Goal: Task Accomplishment & Management: Complete application form

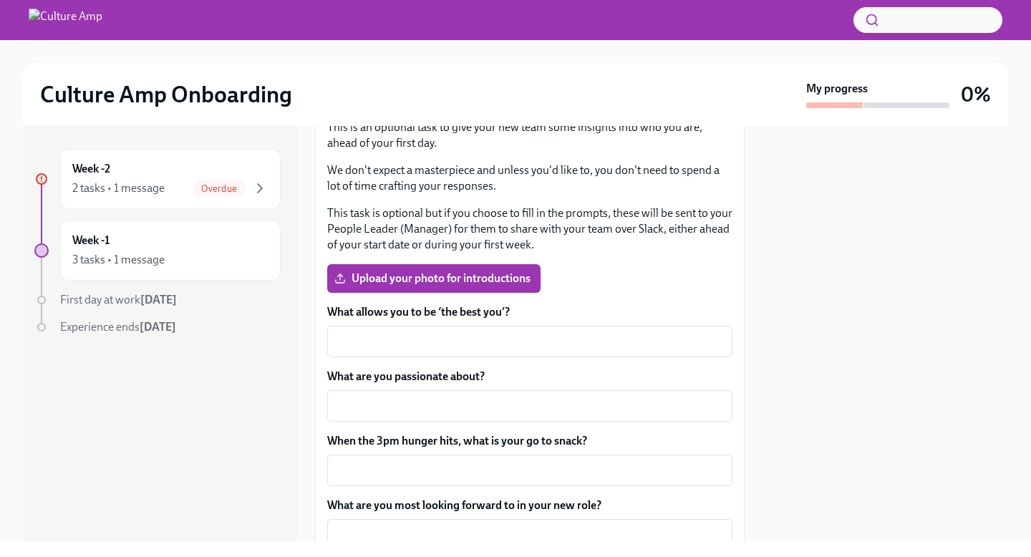
scroll to position [229, 0]
click at [499, 339] on textarea "What allows you to be ‘the best you’?" at bounding box center [530, 340] width 388 height 17
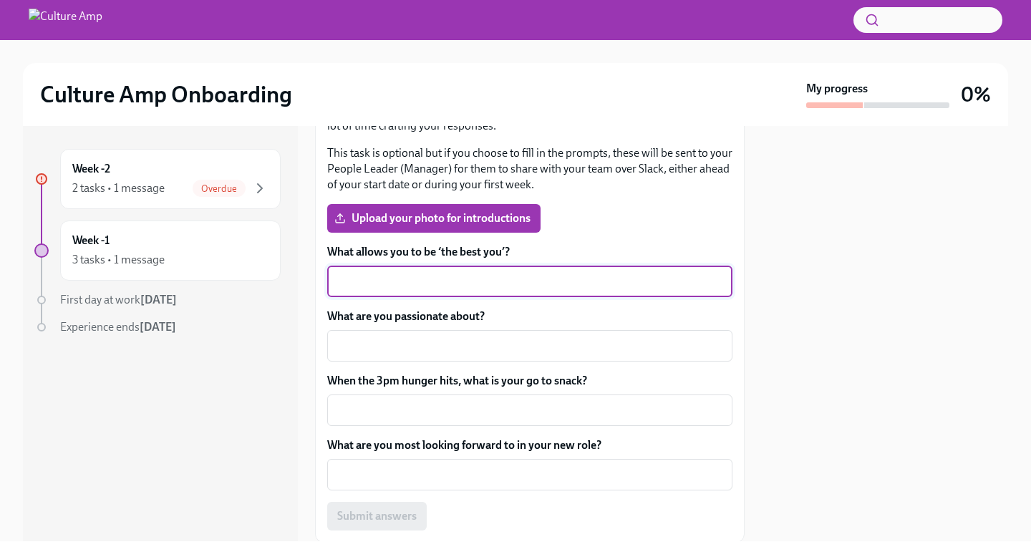
scroll to position [309, 0]
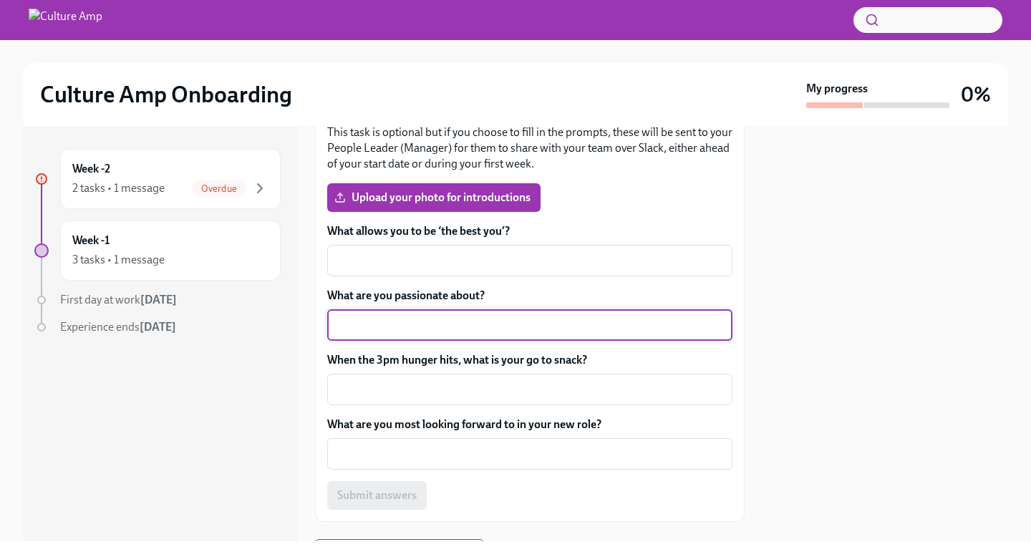
click at [507, 332] on textarea "What are you passionate about?" at bounding box center [530, 325] width 388 height 17
type textarea "T"
type textarea "My beautiful dogs, travel and horses!"
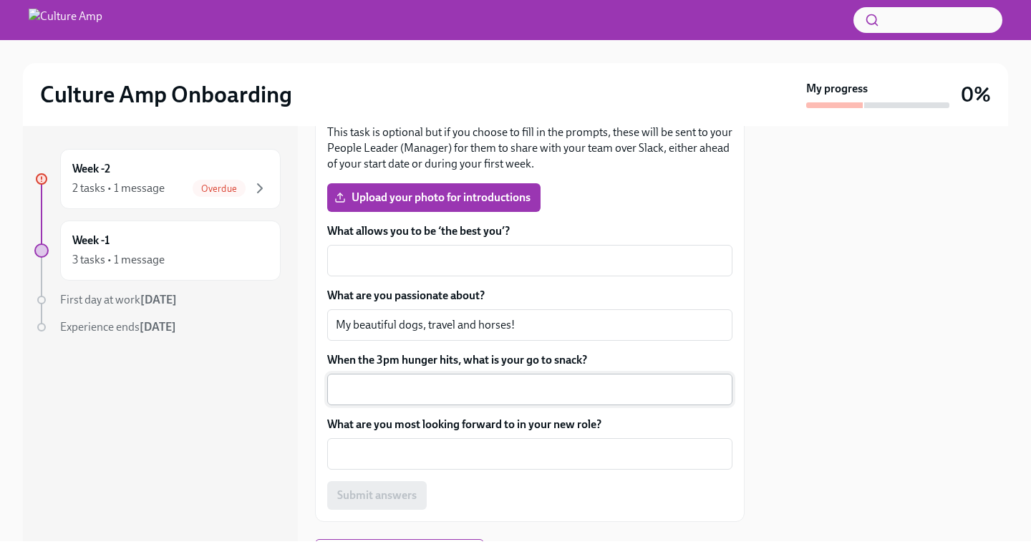
click at [529, 399] on div "x ​" at bounding box center [529, 390] width 405 height 32
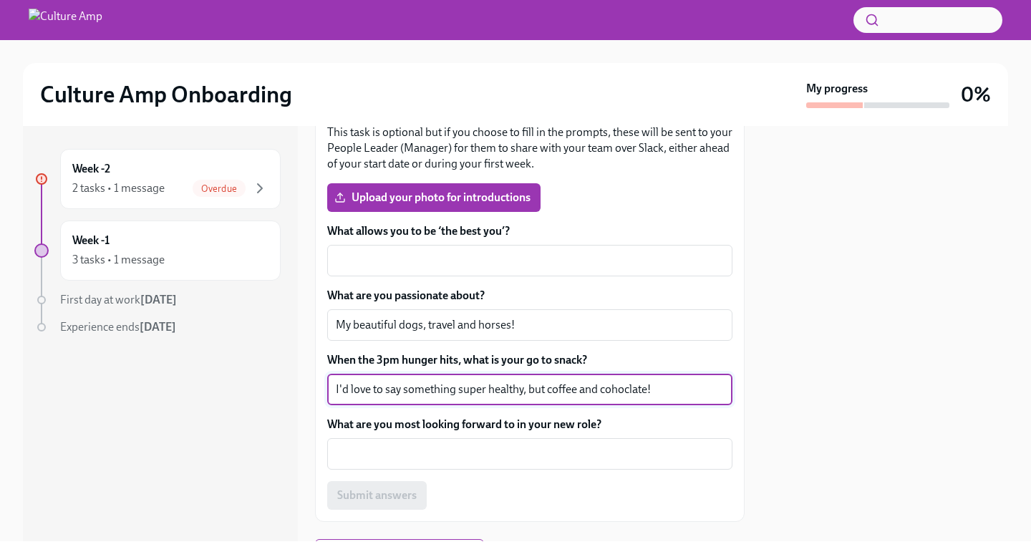
click at [629, 400] on div "I'd love to say something super healthy, but coffee and cohoclate! x ​" at bounding box center [529, 390] width 405 height 32
type textarea "I'd love to say something super healthy, but coffee and chocolate!"
click at [609, 450] on textarea "What are you most looking forward to in your new role?" at bounding box center [530, 453] width 388 height 17
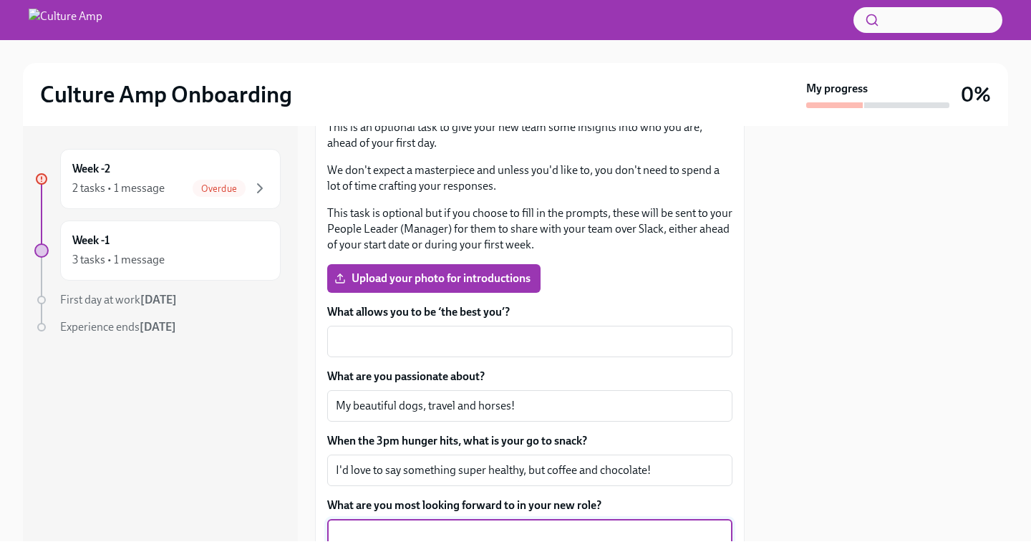
scroll to position [221, 0]
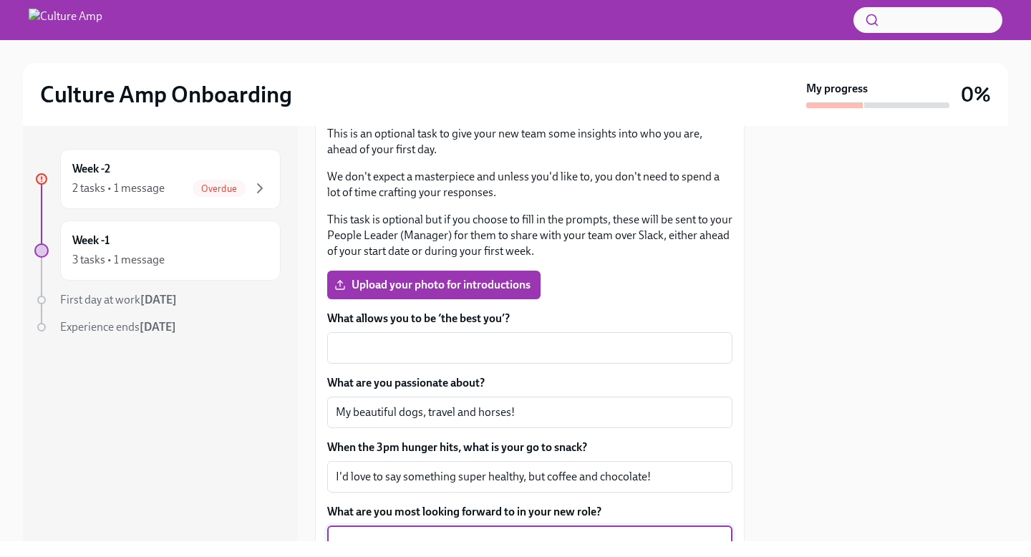
click at [480, 314] on label "What allows you to be ‘the best you’?" at bounding box center [529, 319] width 405 height 16
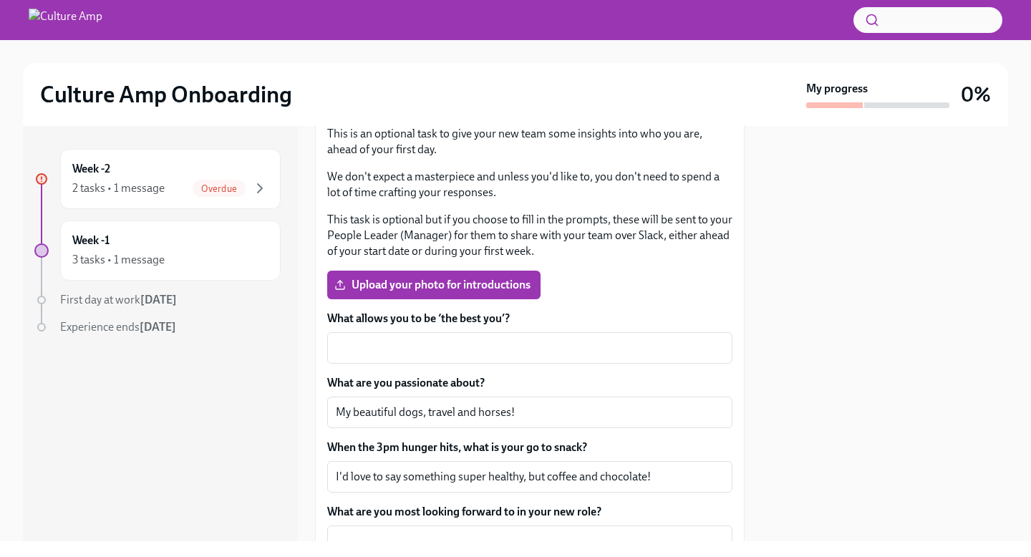
drag, startPoint x: 433, startPoint y: 312, endPoint x: 467, endPoint y: 311, distance: 34.4
click at [467, 311] on label "What allows you to be ‘the best you’?" at bounding box center [529, 319] width 405 height 16
click at [467, 339] on textarea "What allows you to be ‘the best you’?" at bounding box center [530, 347] width 388 height 17
drag, startPoint x: 514, startPoint y: 317, endPoint x: 331, endPoint y: 316, distance: 183.3
click at [331, 316] on label "What allows you to be ‘the best you’?" at bounding box center [529, 319] width 405 height 16
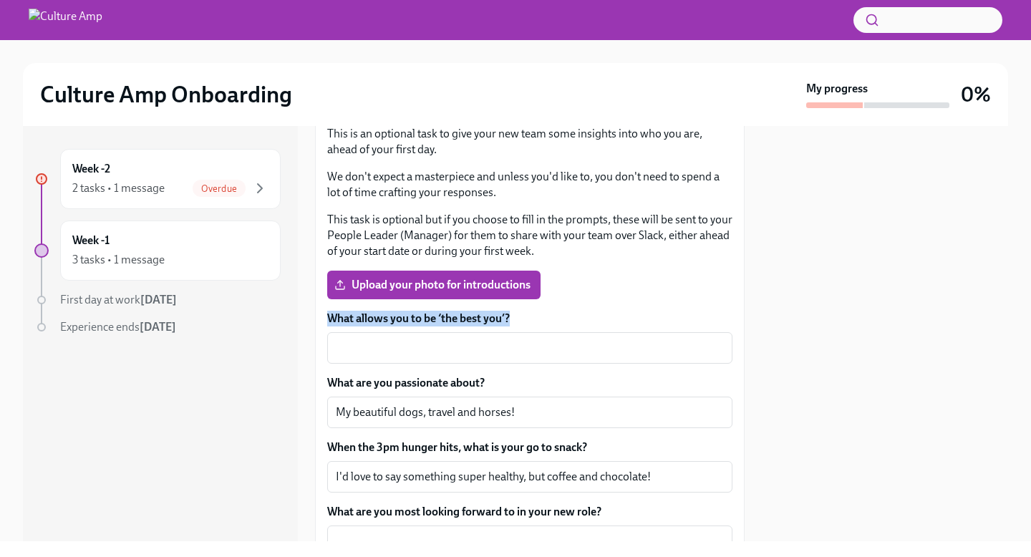
copy label "What allows you to be ‘the best you’?"
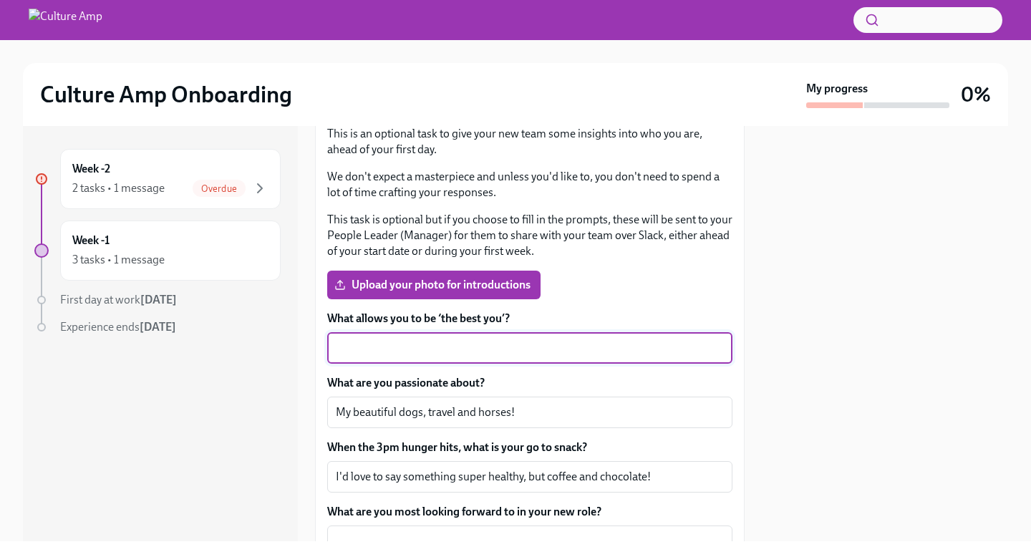
click at [630, 344] on textarea "What allows you to be ‘the best you’?" at bounding box center [530, 347] width 388 height 17
paste textarea ""I’m the best version of myself when I’m balanced—when I’ve taken care of my we…"
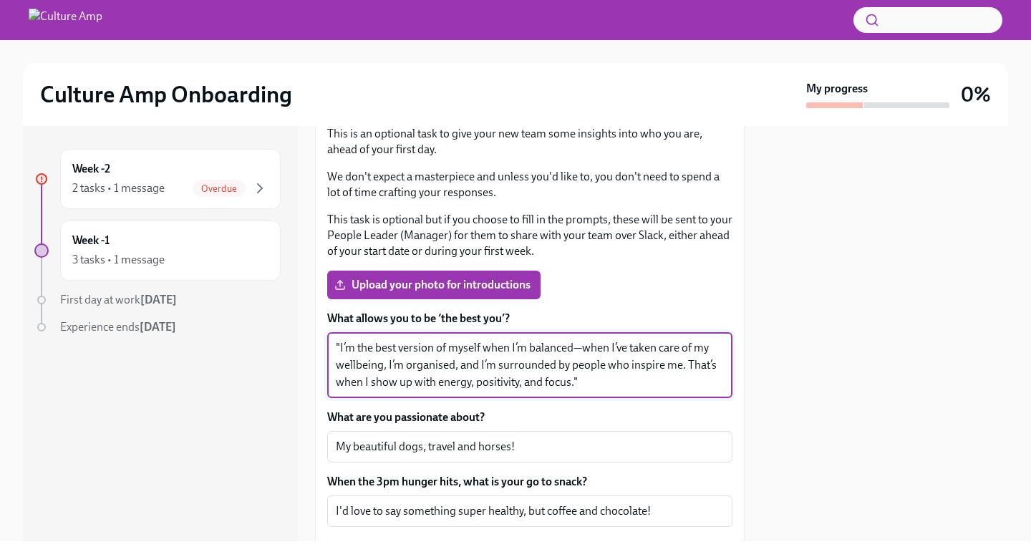
click at [583, 355] on textarea ""I’m the best version of myself when I’m balanced—when I’ve taken care of my we…" at bounding box center [530, 365] width 388 height 52
drag, startPoint x: 582, startPoint y: 349, endPoint x: 388, endPoint y: 367, distance: 194.9
click at [388, 367] on textarea ""I’m the best version of myself when I’m balanced, when I’ve taken care of my w…" at bounding box center [530, 365] width 388 height 52
click at [598, 379] on textarea ""I’m the best version of myself when I’m balanced, I’m organised, and I’m surro…" at bounding box center [530, 365] width 388 height 52
click at [647, 347] on textarea ""I’m the best version of myself when I’m balanced, I’m organised, and I’m surro…" at bounding box center [530, 365] width 388 height 52
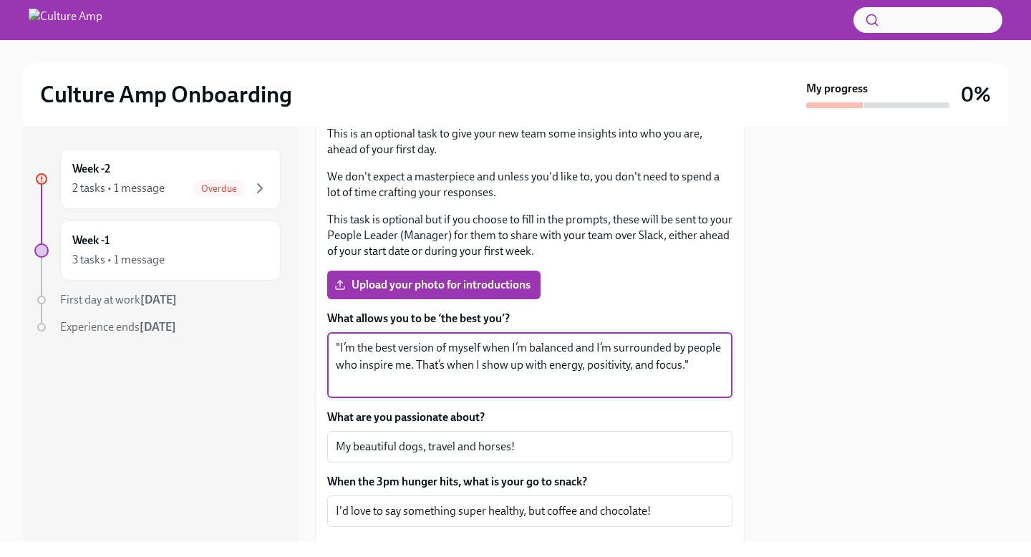
click at [451, 365] on textarea ""I’m the best version of myself when I’m balanced and I’m surrounded by people …" at bounding box center [530, 365] width 388 height 52
drag, startPoint x: 440, startPoint y: 386, endPoint x: 448, endPoint y: 361, distance: 26.1
click at [448, 361] on textarea ""I’m the best version of myself when I’m balanced and I’m surrounded by people …" at bounding box center [530, 365] width 388 height 52
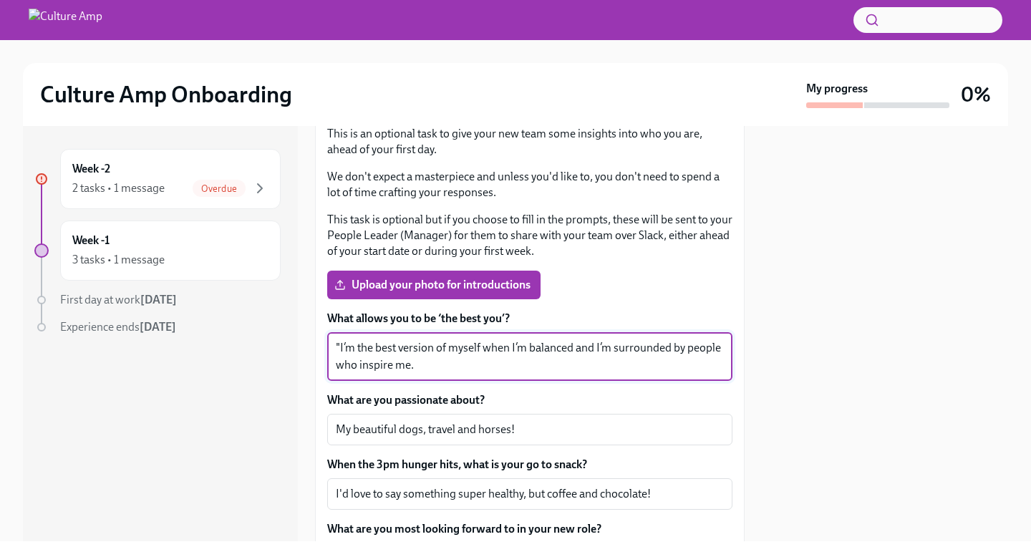
click at [338, 351] on textarea ""I’m the best version of myself when I’m balanced and I’m surrounded by people …" at bounding box center [530, 356] width 388 height 34
click at [479, 360] on textarea "I’m the best version of myself when I’m balanced and I’m surrounded by people w…" at bounding box center [530, 356] width 388 height 34
click at [572, 349] on textarea "I’m the best version of myself when I’m balanced and I’m surrounded by people w…" at bounding box center [530, 356] width 388 height 34
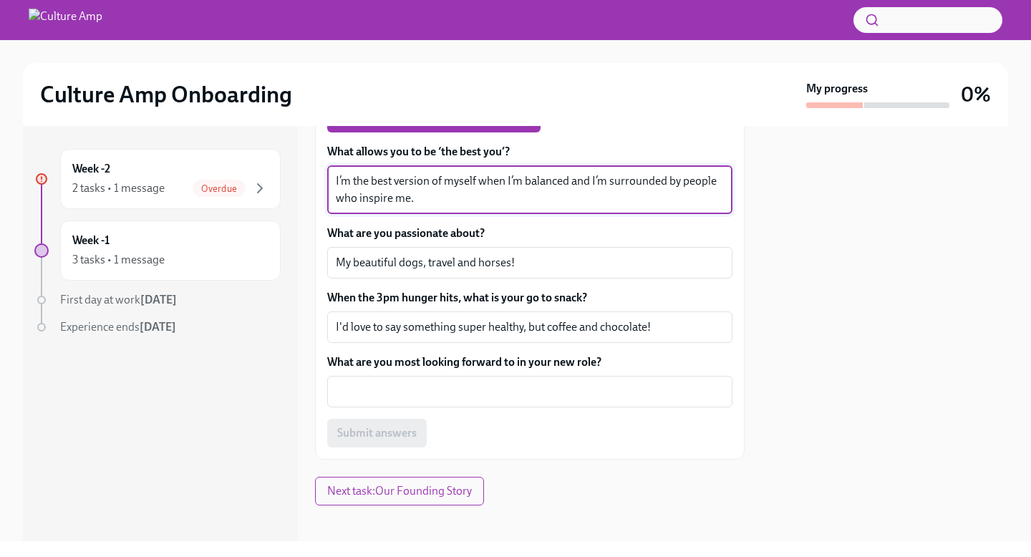
scroll to position [389, 0]
type textarea "I’m the best version of myself when I’m balanced and I’m surrounded by people w…"
click at [574, 393] on textarea "What are you most looking forward to in your new role?" at bounding box center [530, 390] width 388 height 17
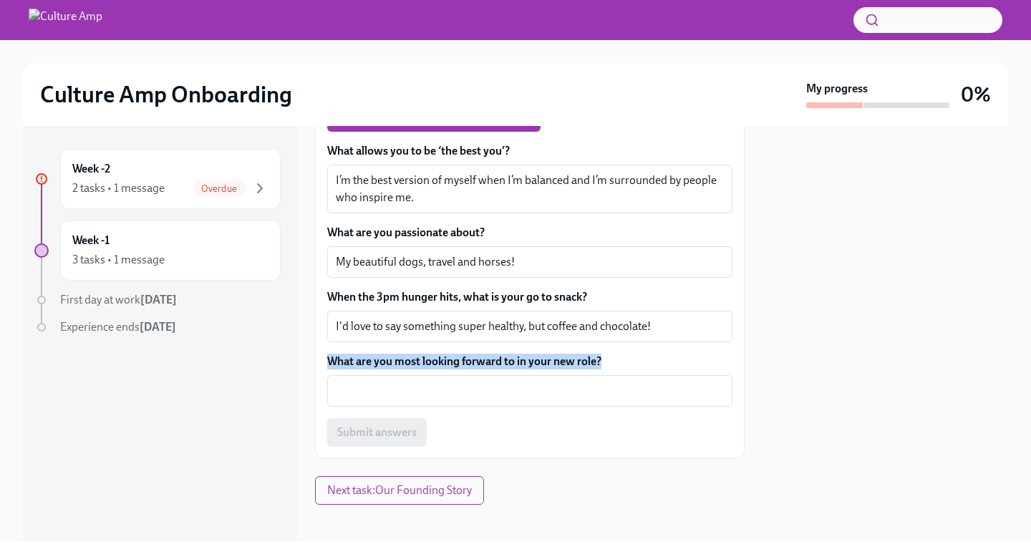
drag, startPoint x: 616, startPoint y: 361, endPoint x: 327, endPoint y: 367, distance: 289.4
click at [327, 367] on label "What are you most looking forward to in your new role?" at bounding box center [529, 362] width 405 height 16
copy label "What are you most looking forward to in your new role?"
click at [533, 377] on div "x ​" at bounding box center [529, 391] width 405 height 32
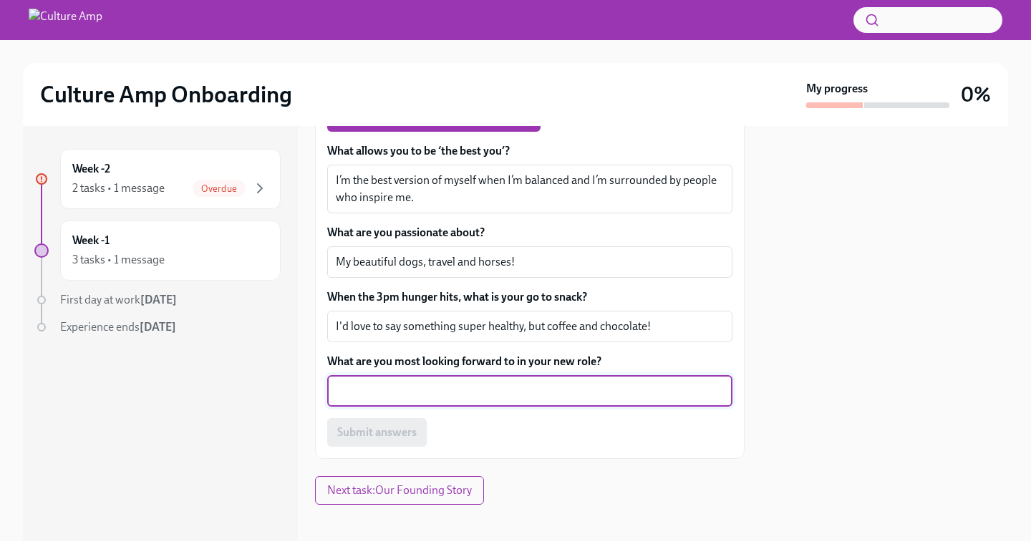
paste textarea "In the short term, I’m really looking forward to meeting and getting to know so…"
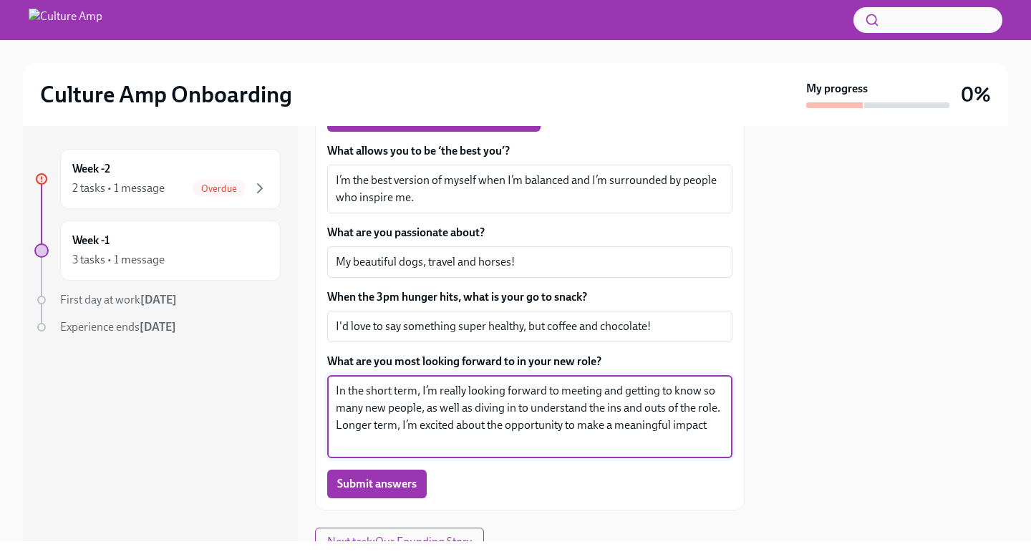
click at [473, 422] on textarea "In the short term, I’m really looking forward to meeting and getting to know so…" at bounding box center [530, 416] width 388 height 69
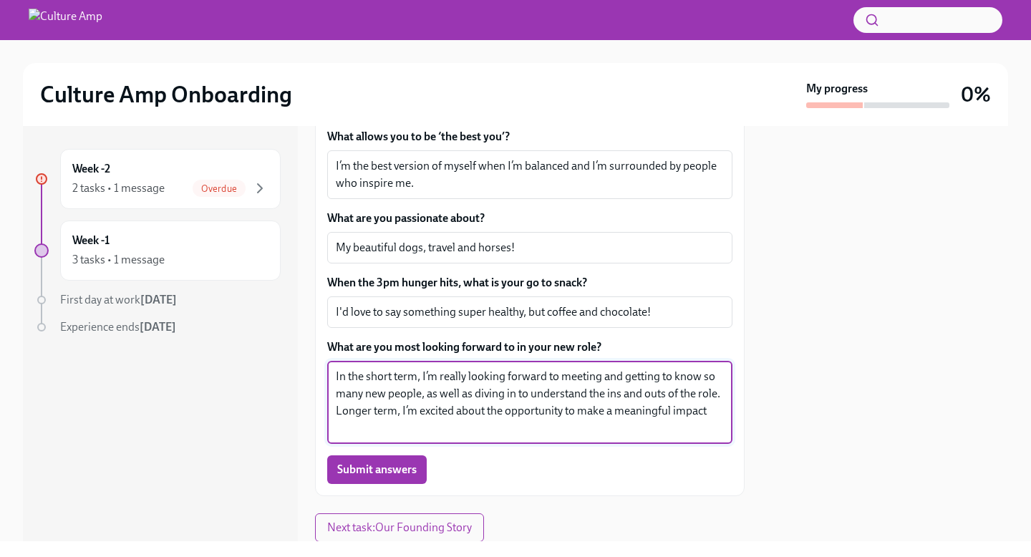
scroll to position [405, 0]
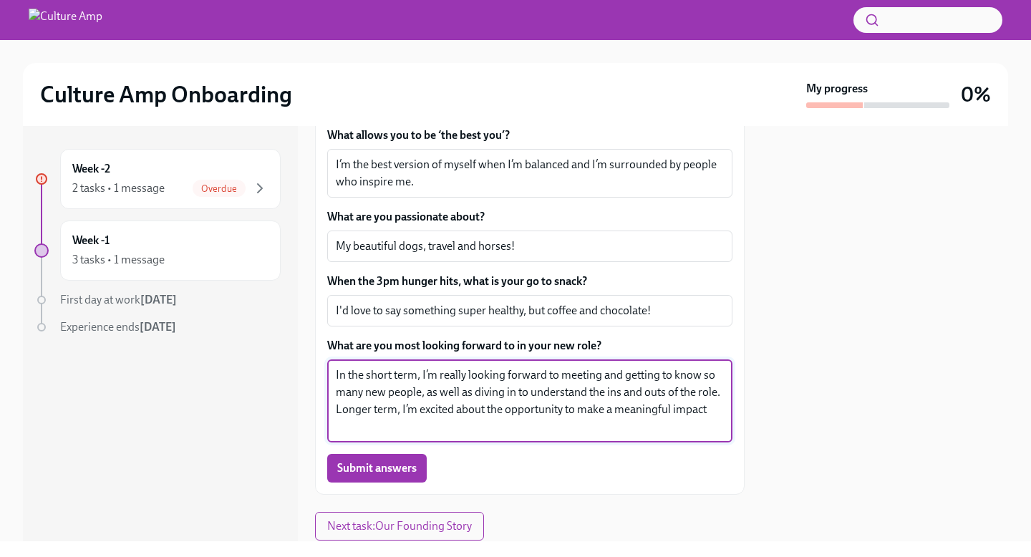
click at [355, 410] on textarea "In the short term, I’m really looking forward to meeting and getting to know so…" at bounding box center [530, 401] width 388 height 69
click at [461, 422] on textarea "In the short term, I’m really looking forward to meeting and getting to know so…" at bounding box center [530, 401] width 388 height 69
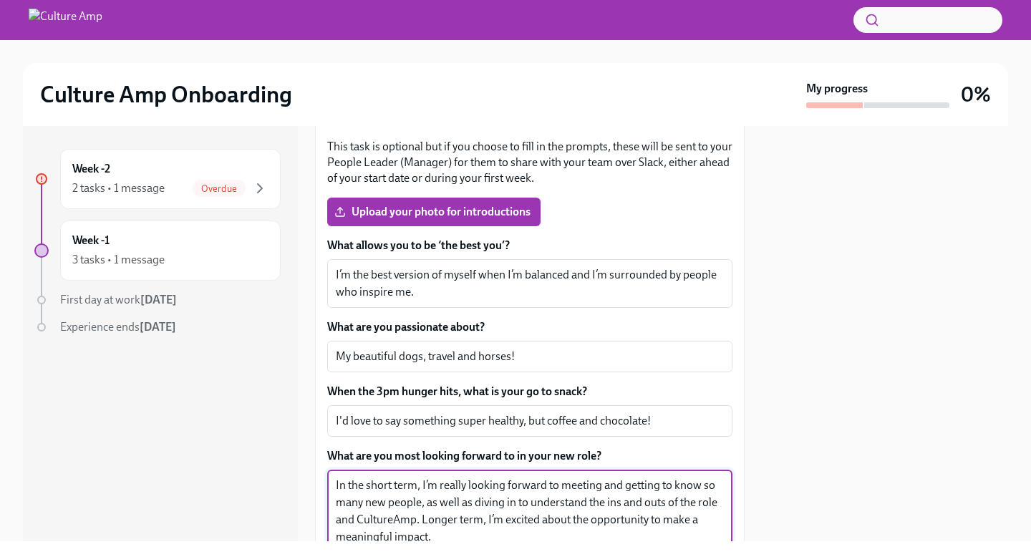
scroll to position [284, 0]
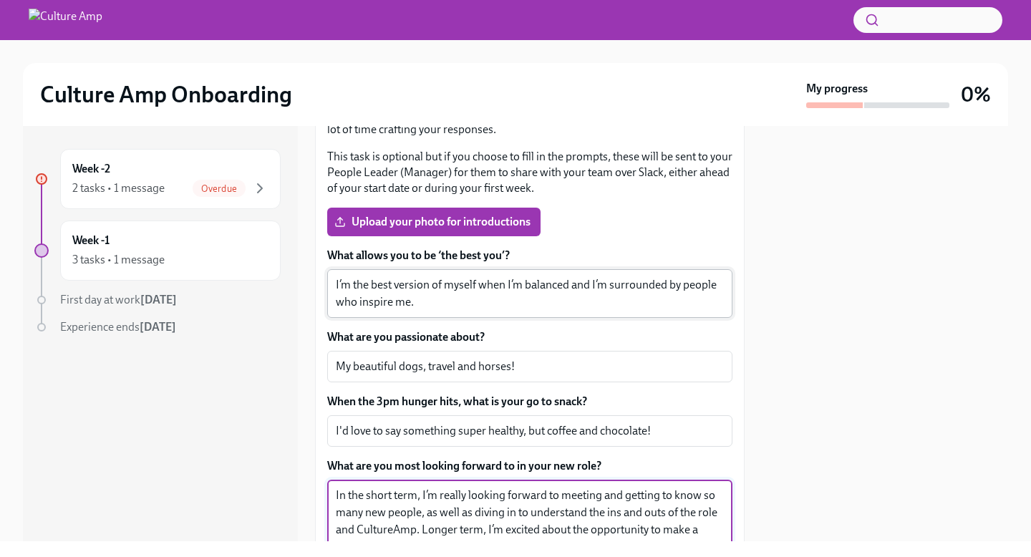
type textarea "In the short term, I’m really looking forward to meeting and getting to know so…"
click at [522, 286] on textarea "I’m the best version of myself when I’m balanced and I’m surrounded by people w…" at bounding box center [530, 293] width 388 height 34
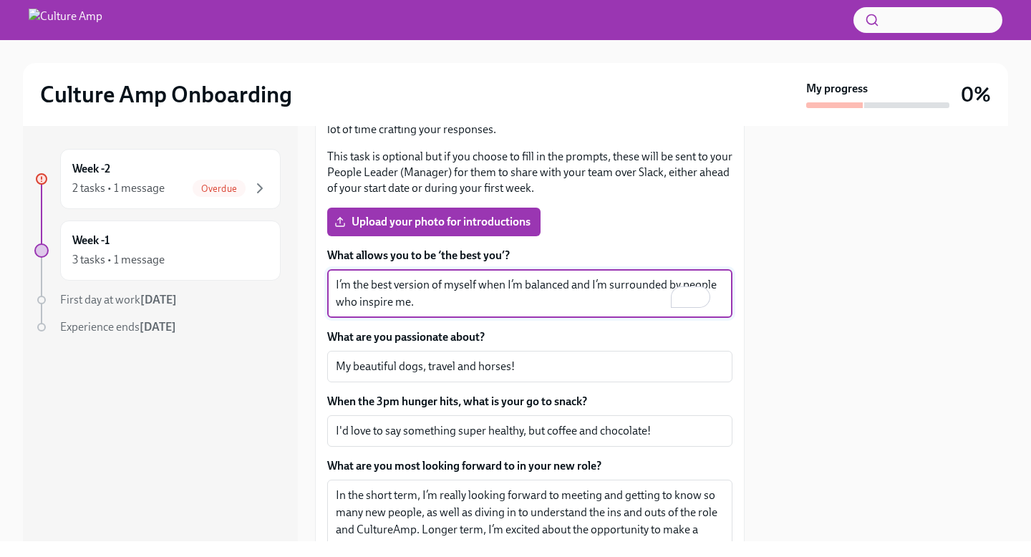
click at [568, 286] on textarea "I’m the best version of myself when I’m balanced and I’m surrounded by people w…" at bounding box center [530, 293] width 388 height 34
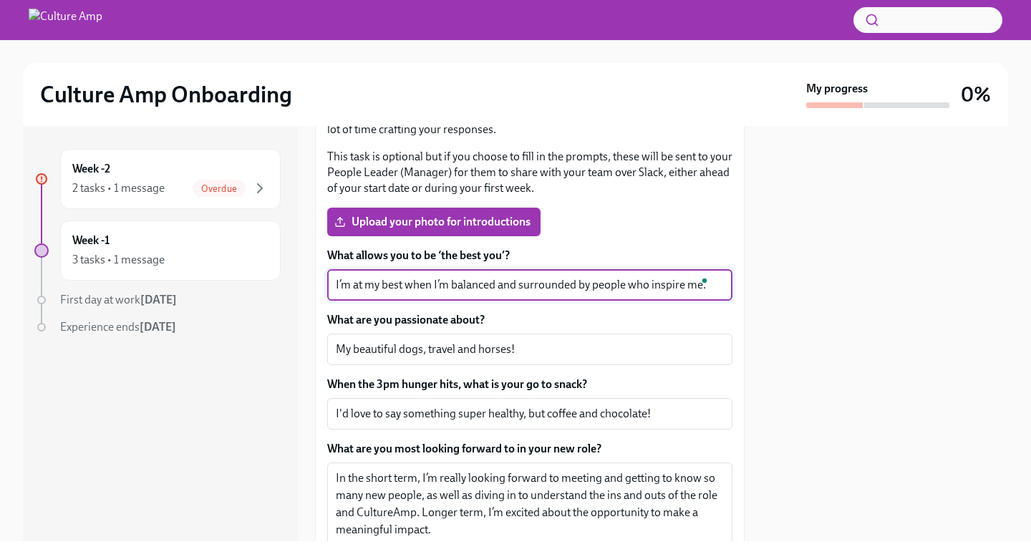
click at [461, 279] on textarea "I’m at my best when I’m balanced and surrounded by people who inspire me." at bounding box center [530, 284] width 388 height 17
click at [499, 286] on textarea "I’m at my best when I’m balanced and surrounded by people who inspire me." at bounding box center [530, 284] width 388 height 17
click at [496, 285] on textarea "I’m at my best when I’m balanced and surrounded by people who inspire me." at bounding box center [530, 284] width 388 height 17
click at [691, 291] on textarea "I’m at my best when I’m curious and surrounded by people who inspire me." at bounding box center [530, 284] width 388 height 17
click at [488, 288] on textarea "I’m at my best when I’m curious and surrounded by people who inspire me." at bounding box center [530, 284] width 388 height 17
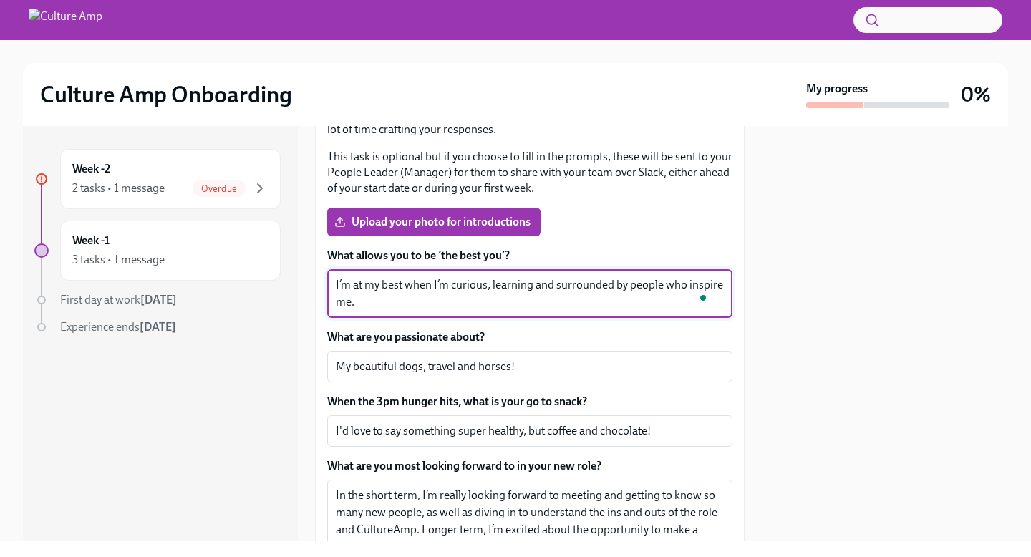
click at [515, 299] on textarea "I’m at my best when I’m curious, learning and surrounded by people who inspire …" at bounding box center [530, 293] width 388 height 34
click at [459, 300] on textarea "I’m at my best when I’m curious, learning and surrounded by people who inspire …" at bounding box center [530, 293] width 388 height 34
type textarea "I’m at my best when I’m curious, learning and surrounded by people who inspire …"
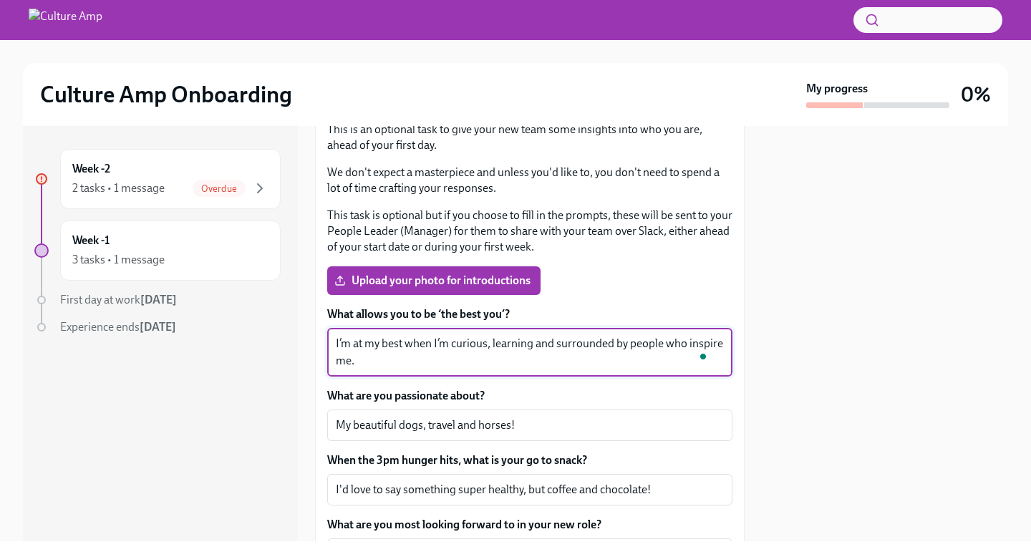
scroll to position [215, 0]
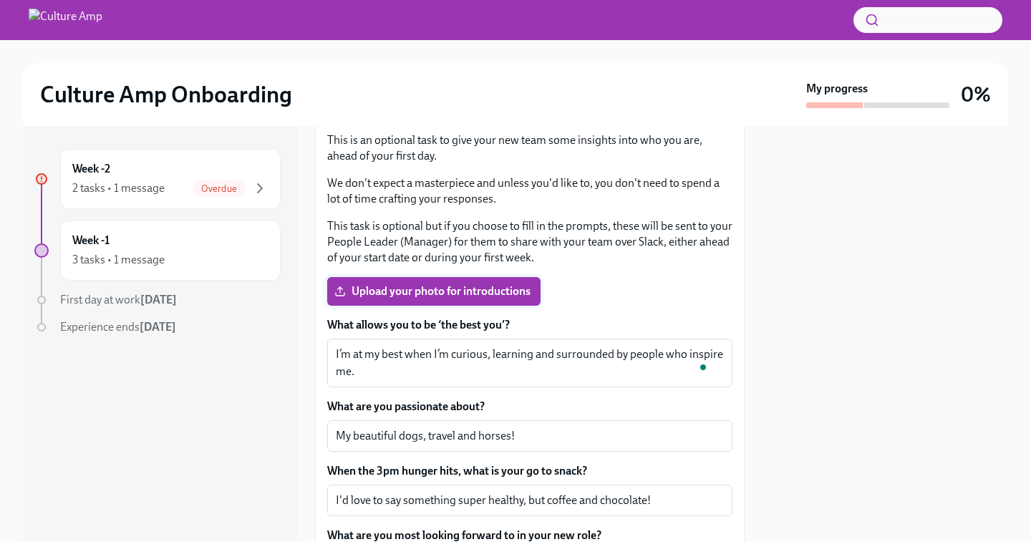
click at [486, 292] on span "Upload your photo for introductions" at bounding box center [433, 291] width 193 height 14
click at [0, 0] on input "Upload your photo for introductions" at bounding box center [0, 0] width 0 height 0
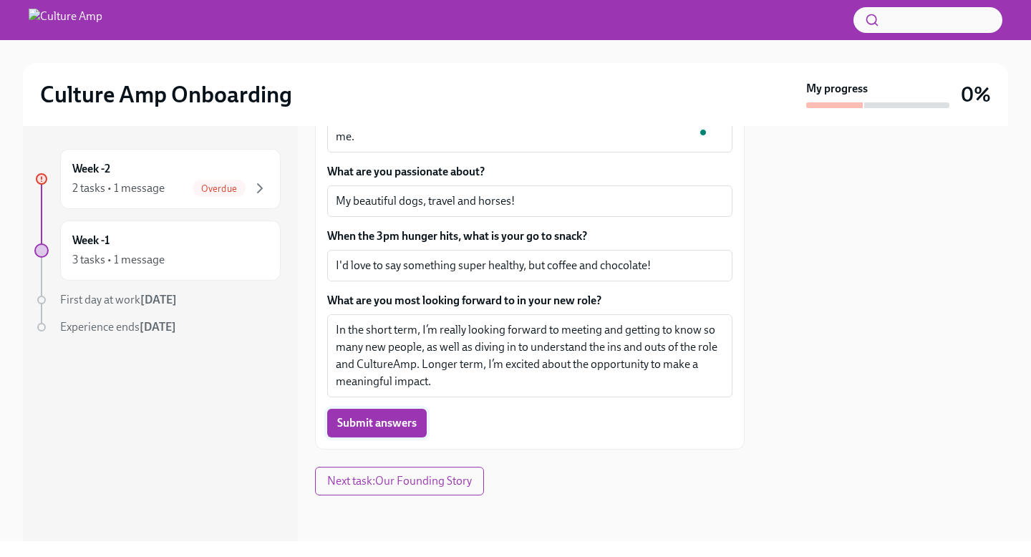
click at [414, 421] on span "Submit answers" at bounding box center [376, 423] width 79 height 14
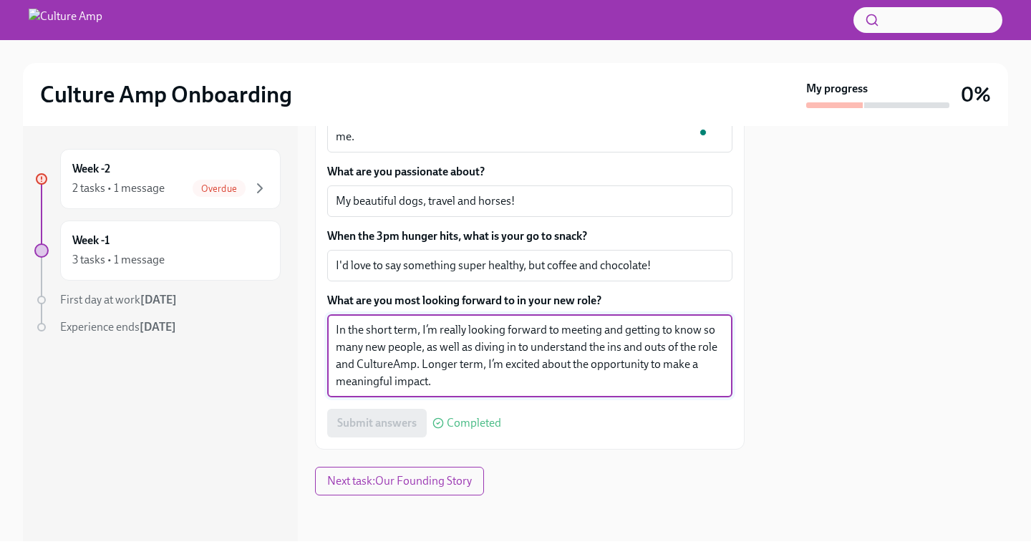
click at [437, 373] on textarea "In the short term, I’m really looking forward to meeting and getting to know so…" at bounding box center [530, 356] width 388 height 69
click at [575, 382] on textarea "In the short term, I’m really looking forward to meeting and getting to know so…" at bounding box center [530, 356] width 388 height 69
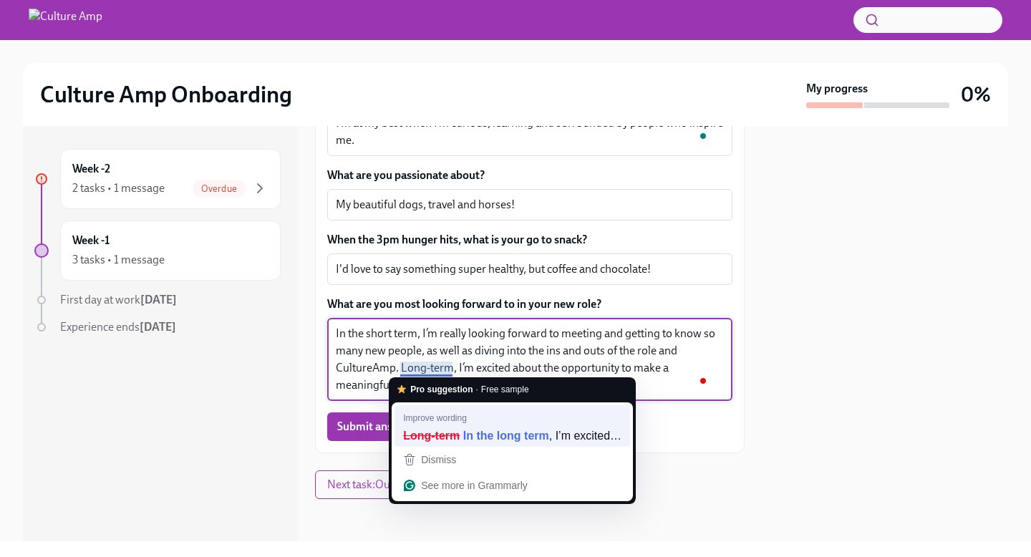
type textarea "In the short term, I’m really looking forward to meeting and getting to know so…"
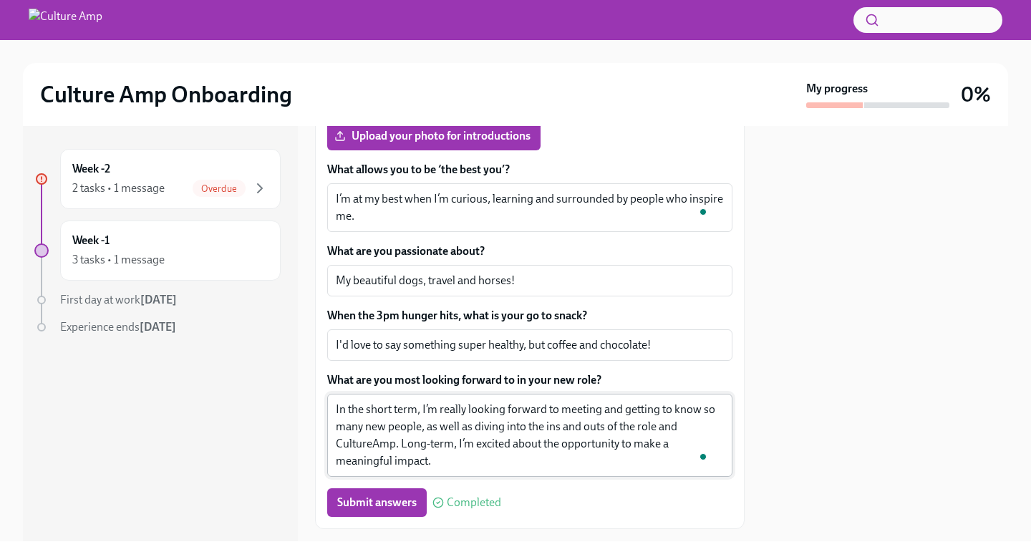
scroll to position [0, 0]
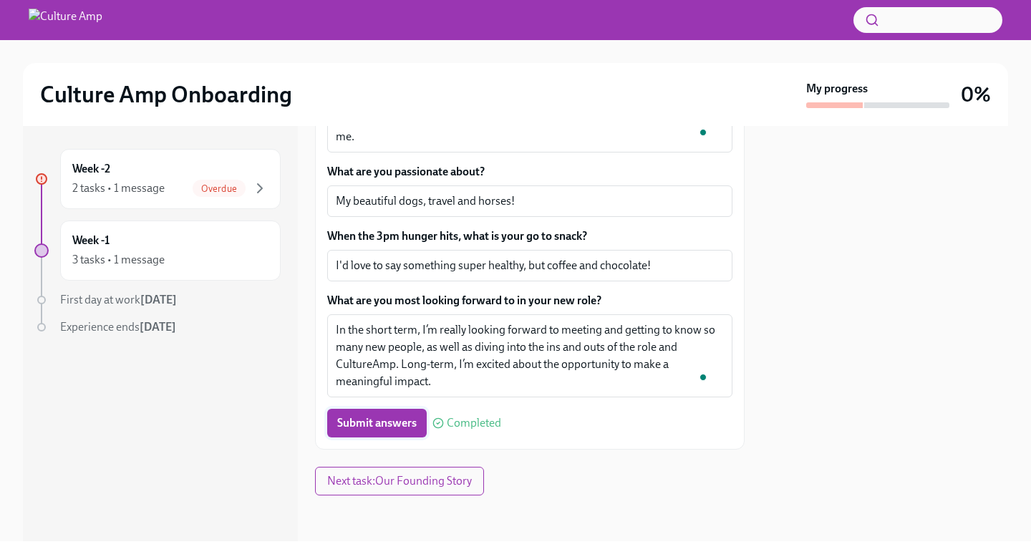
click at [402, 428] on span "Submit answers" at bounding box center [376, 423] width 79 height 14
click at [418, 487] on span "Next task : Our Founding Story" at bounding box center [399, 481] width 145 height 14
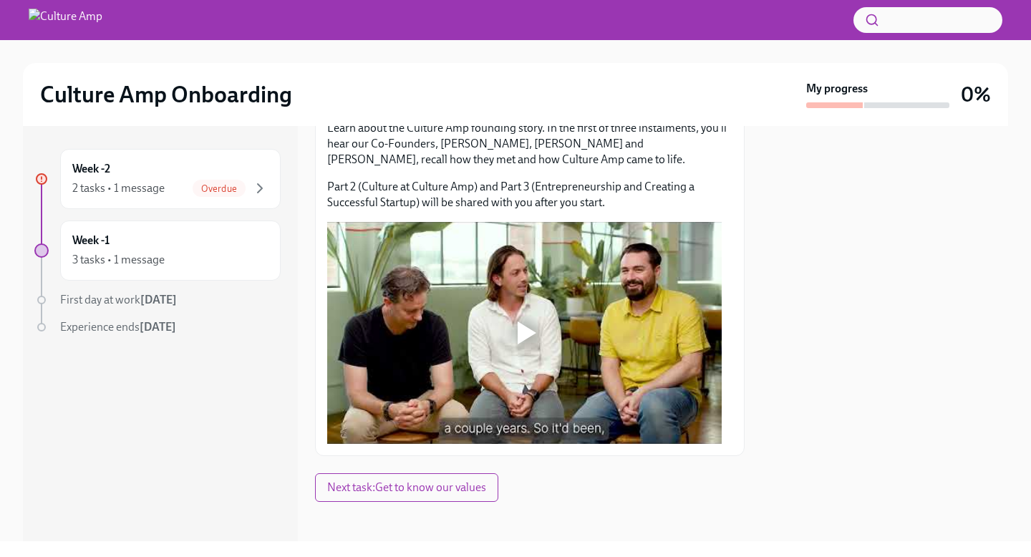
click at [524, 334] on div at bounding box center [527, 333] width 19 height 23
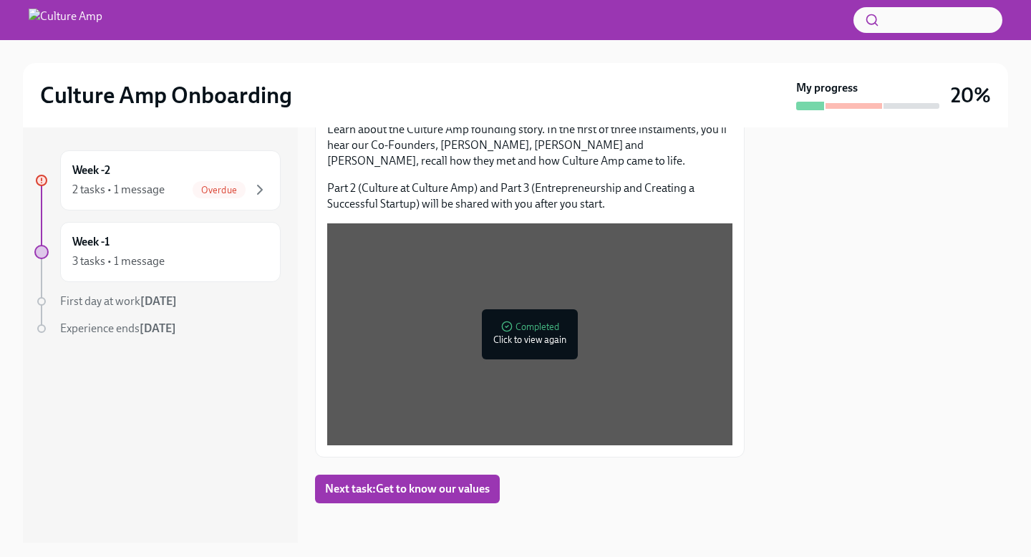
scroll to position [195, 0]
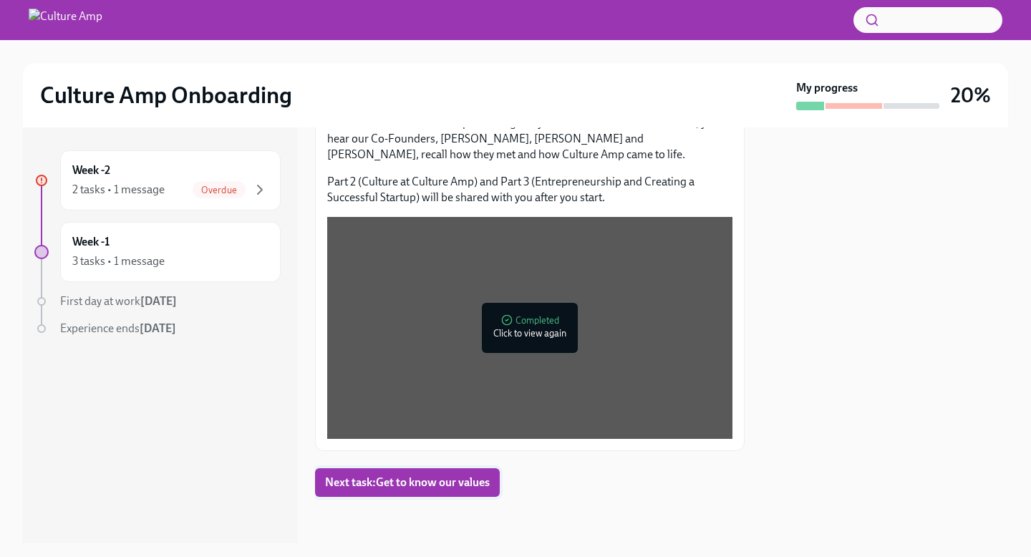
click at [453, 481] on span "Next task : Get to know our values" at bounding box center [407, 483] width 165 height 14
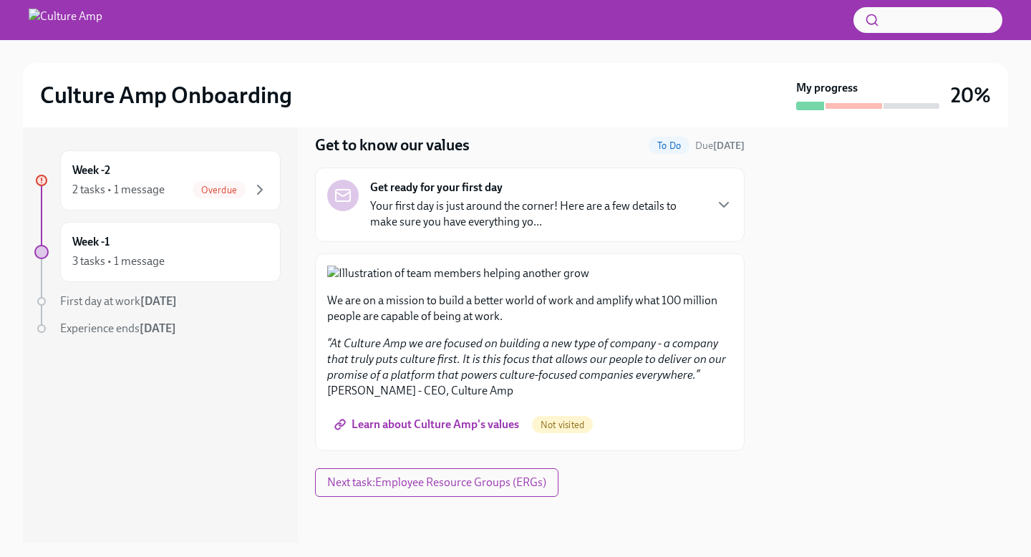
scroll to position [392, 0]
click at [421, 279] on button "Zoom image" at bounding box center [529, 274] width 405 height 16
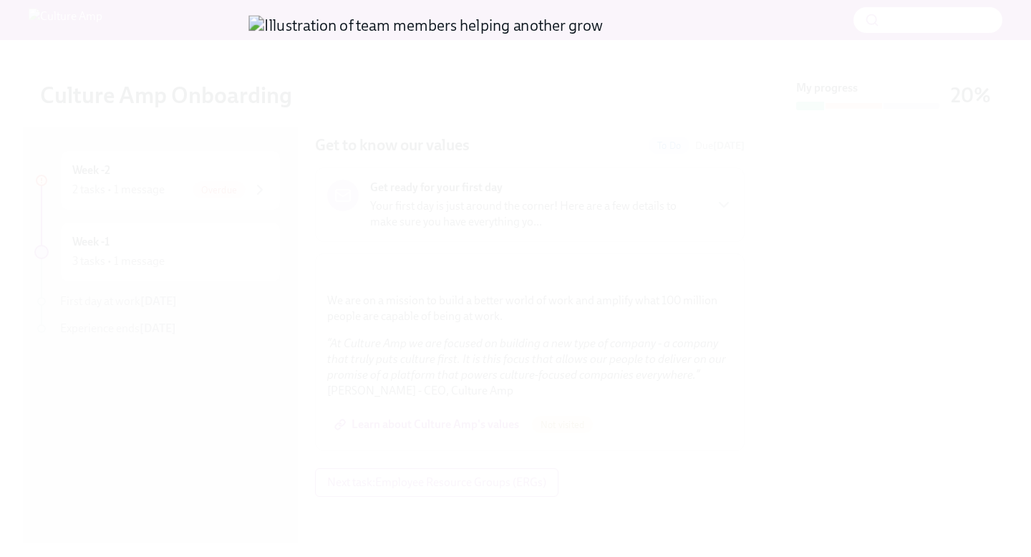
click at [421, 279] on button "Unzoom image" at bounding box center [515, 278] width 1031 height 557
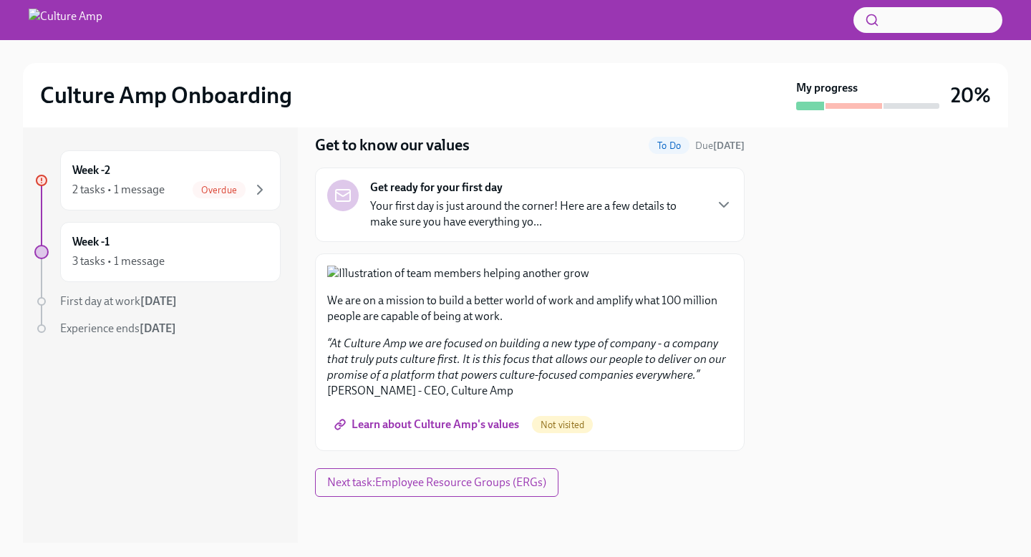
click at [433, 432] on span "Learn about Culture Amp's values" at bounding box center [428, 425] width 182 height 14
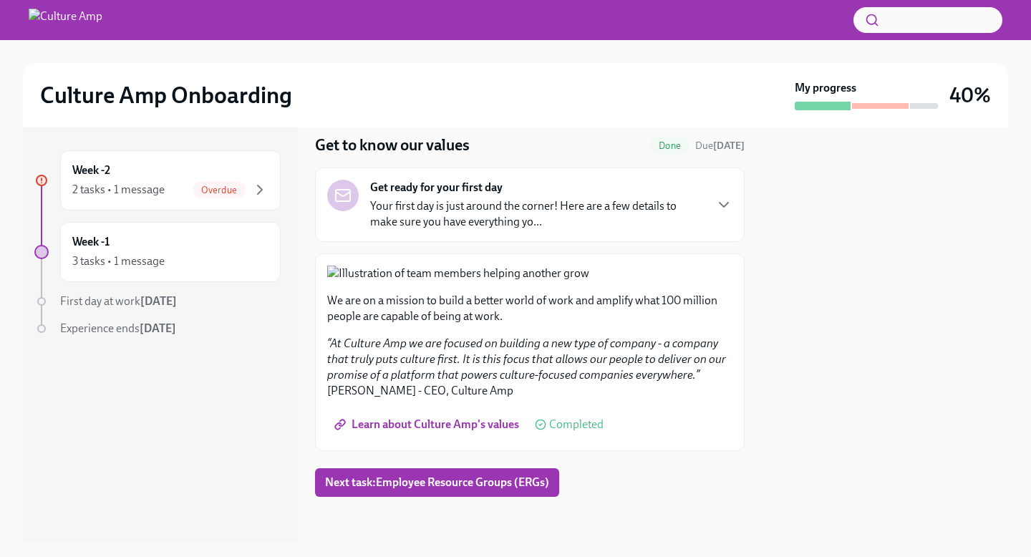
scroll to position [418, 0]
click at [433, 487] on span "Next task : Employee Resource Groups (ERGs)" at bounding box center [437, 483] width 224 height 14
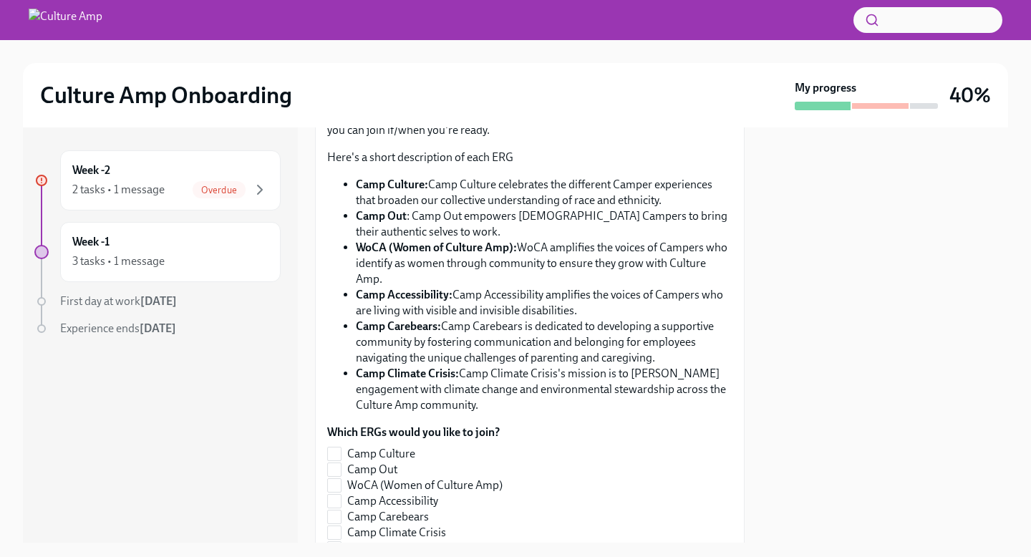
scroll to position [346, 0]
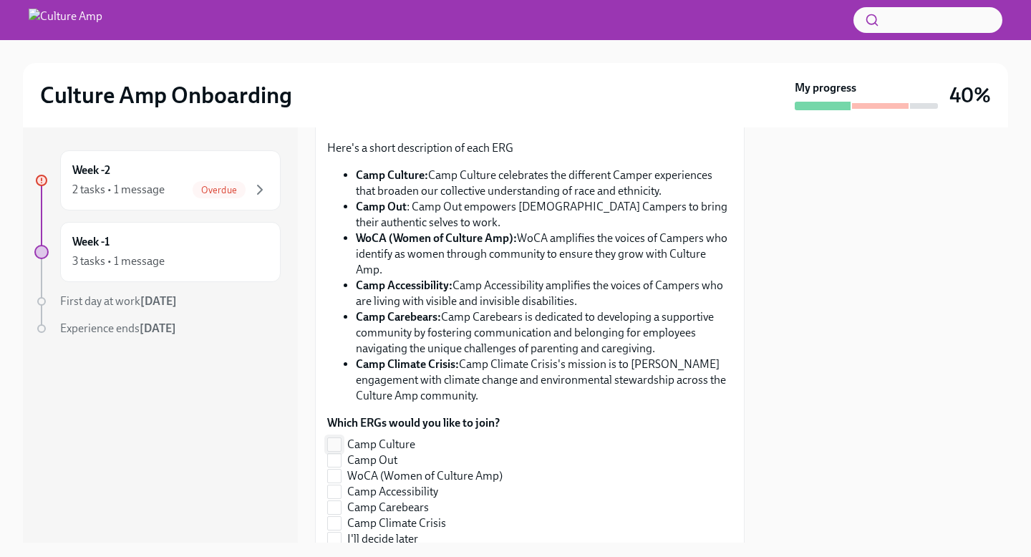
click at [394, 445] on span "Camp Culture" at bounding box center [381, 445] width 68 height 16
click at [341, 445] on input "Camp Culture" at bounding box center [334, 444] width 13 height 13
checkbox input "true"
click at [388, 480] on span "WoCA (Women of Culture Amp)" at bounding box center [424, 476] width 155 height 16
click at [341, 480] on input "WoCA (Women of Culture Amp)" at bounding box center [334, 476] width 13 height 13
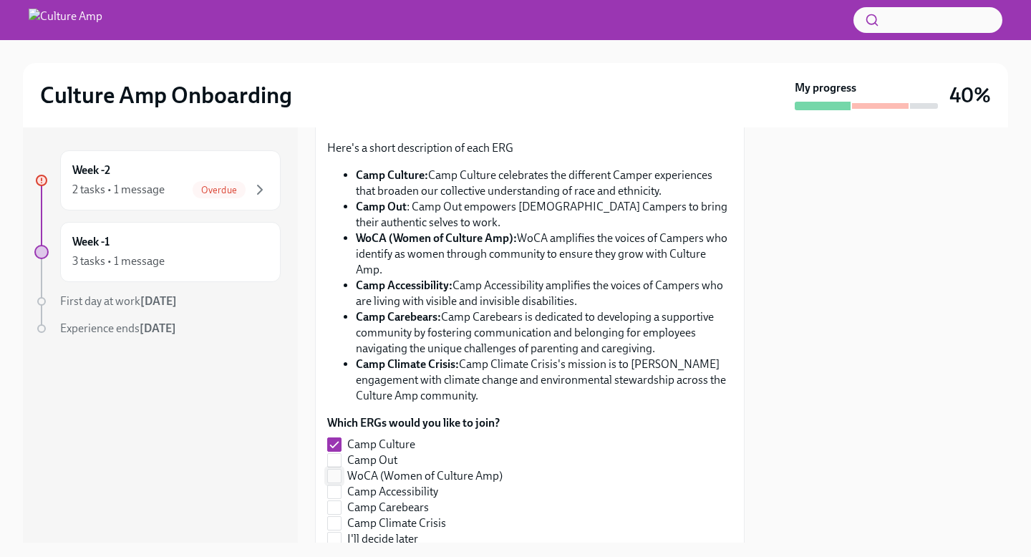
checkbox input "true"
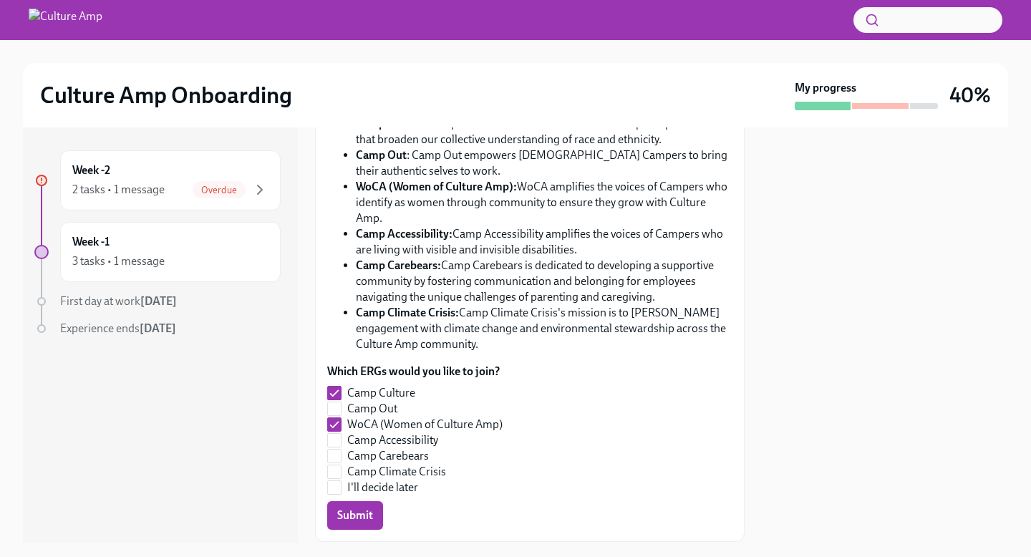
scroll to position [443, 0]
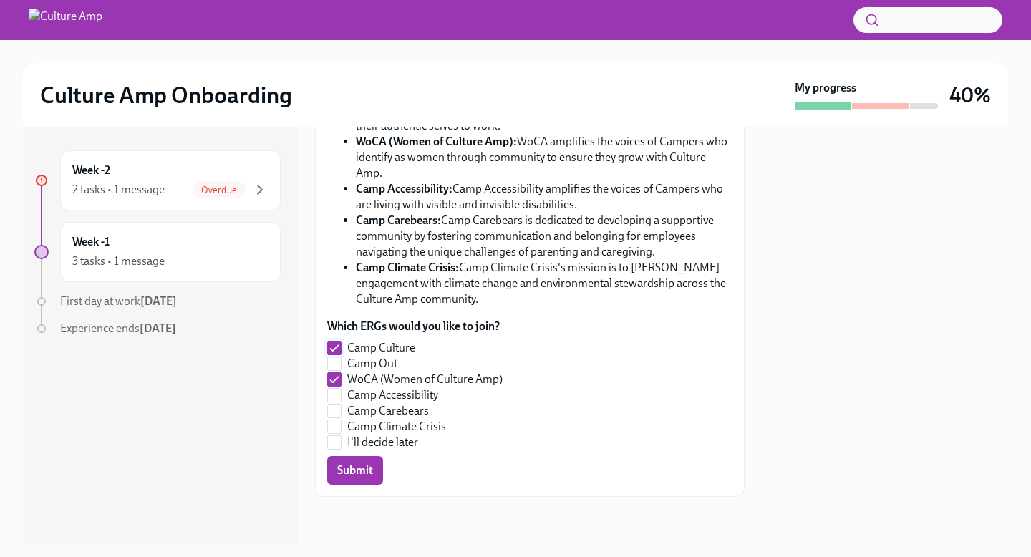
click at [387, 349] on span "Camp Culture" at bounding box center [381, 348] width 68 height 16
click at [341, 349] on input "Camp Culture" at bounding box center [334, 348] width 13 height 13
checkbox input "false"
click at [389, 430] on span "Camp Climate Crisis" at bounding box center [396, 427] width 99 height 16
click at [341, 430] on input "Camp Climate Crisis" at bounding box center [334, 426] width 13 height 13
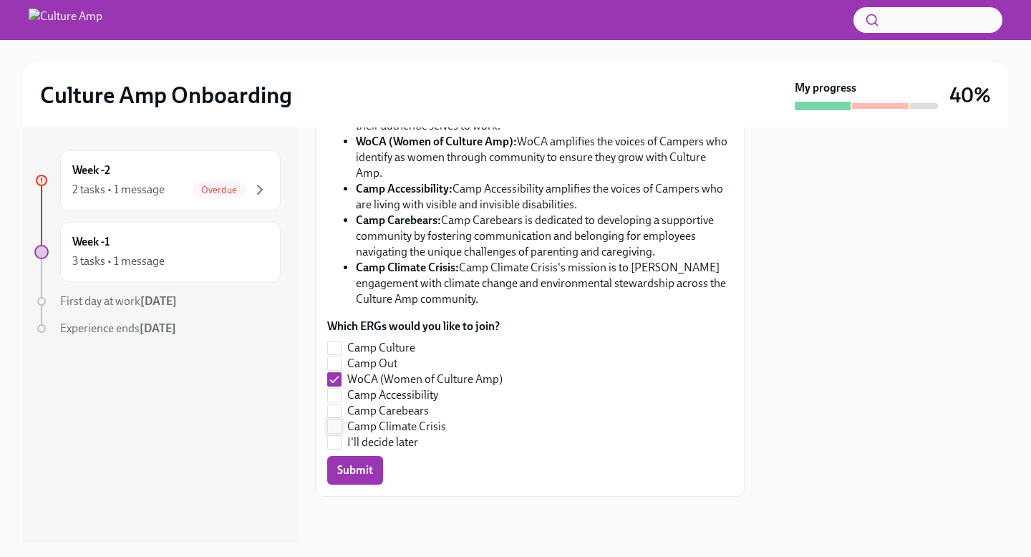
checkbox input "true"
click at [365, 474] on span "Submit" at bounding box center [355, 470] width 36 height 14
checkbox input "false"
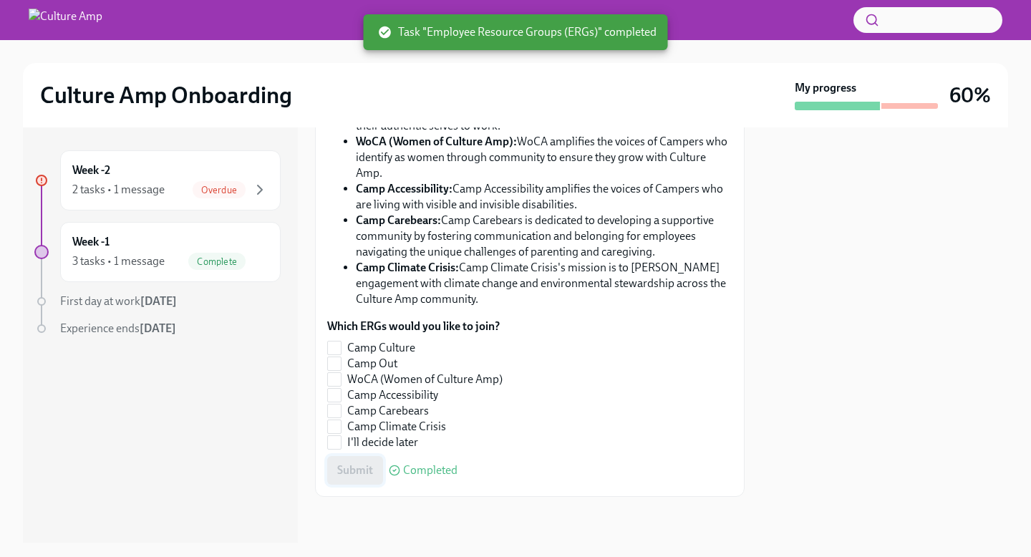
checkbox input "true"
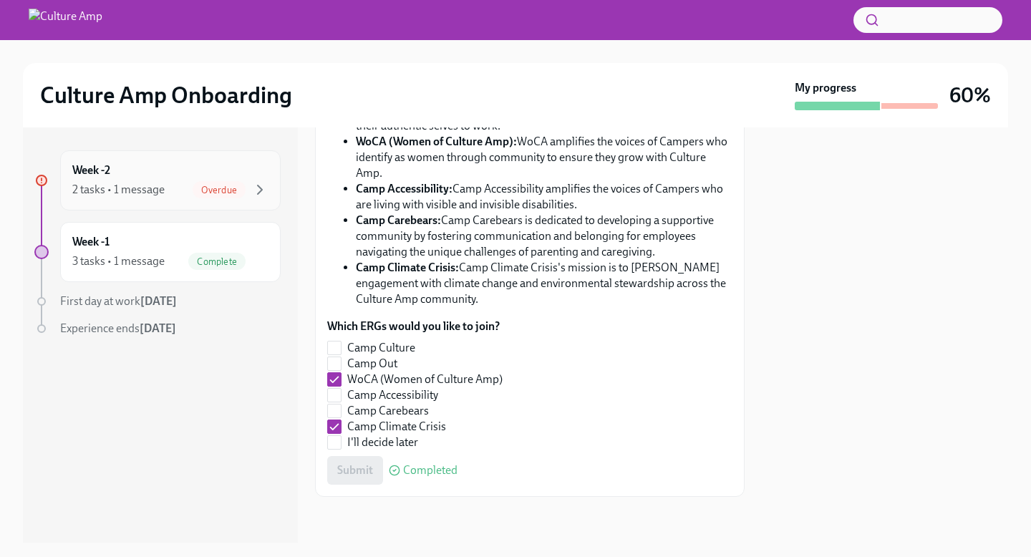
click at [243, 198] on div "Overdue" at bounding box center [231, 189] width 76 height 17
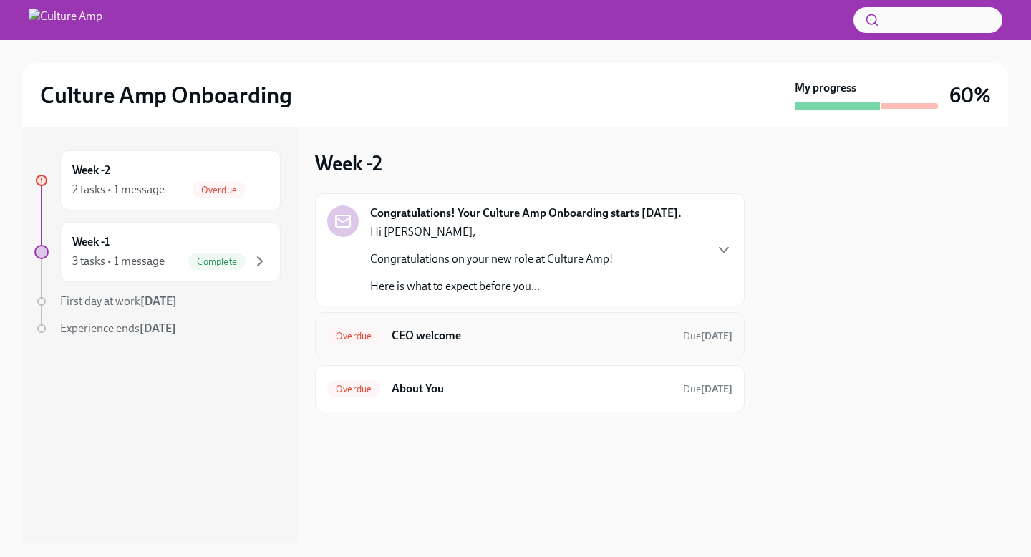
click at [617, 328] on h6 "CEO welcome" at bounding box center [532, 336] width 280 height 16
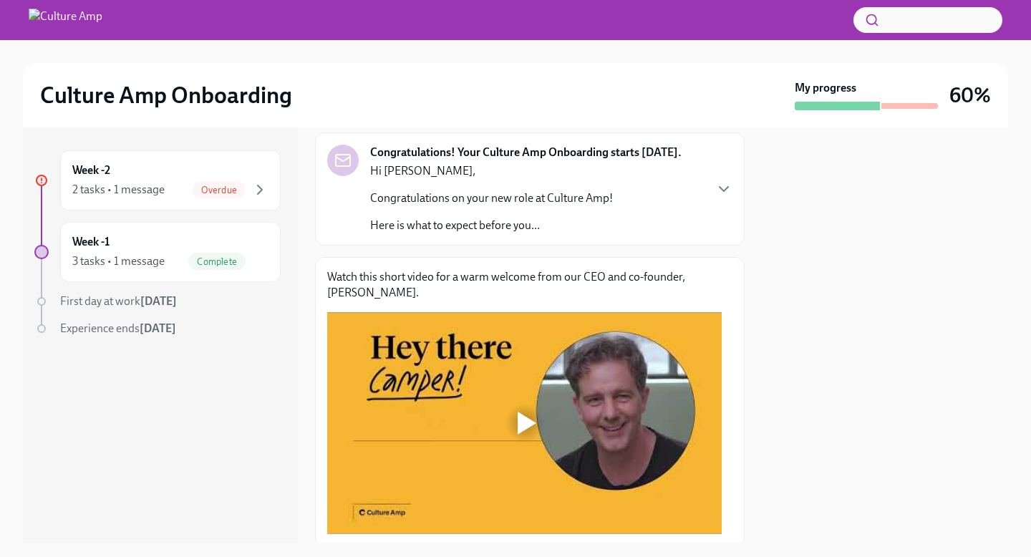
scroll to position [175, 0]
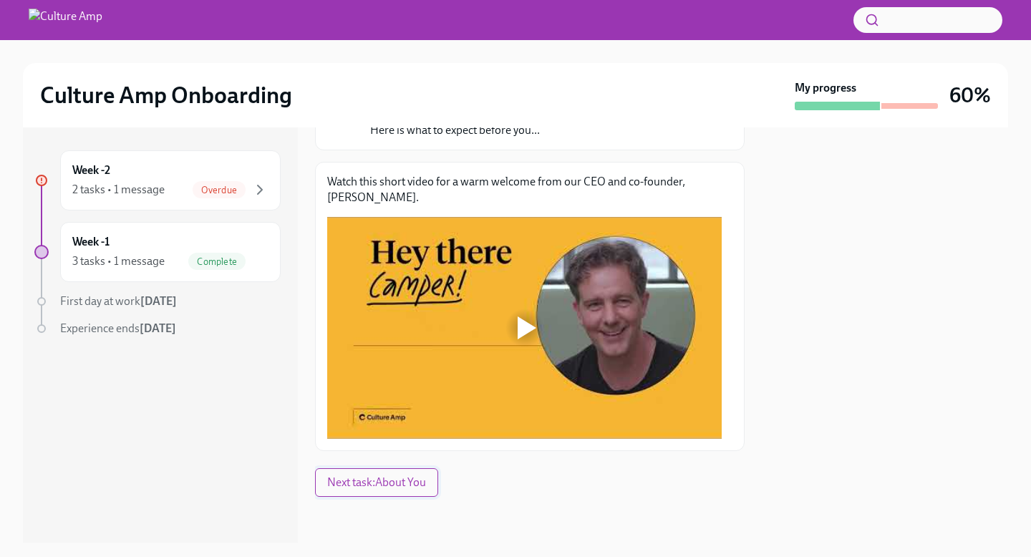
click at [402, 487] on span "Next task : About You" at bounding box center [376, 483] width 99 height 14
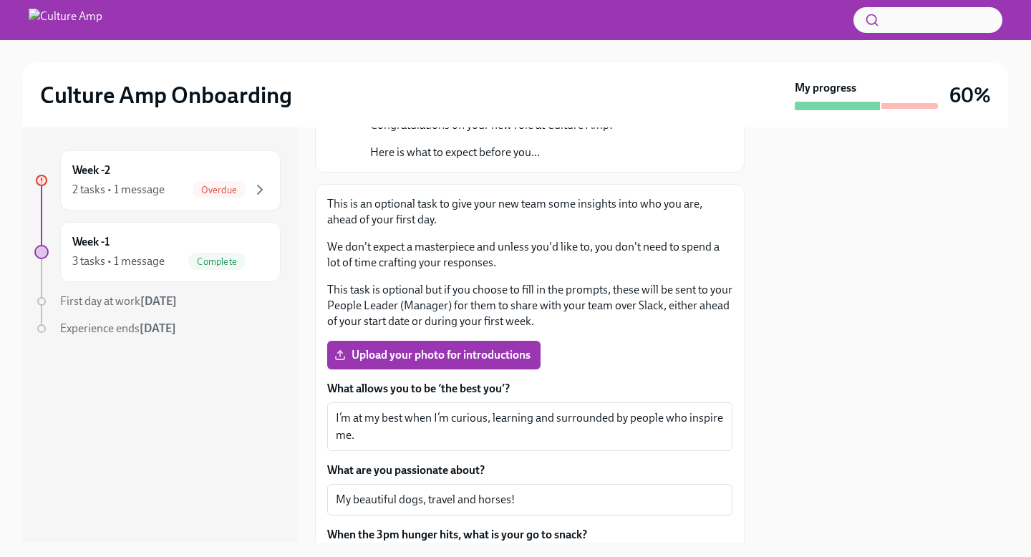
scroll to position [149, 0]
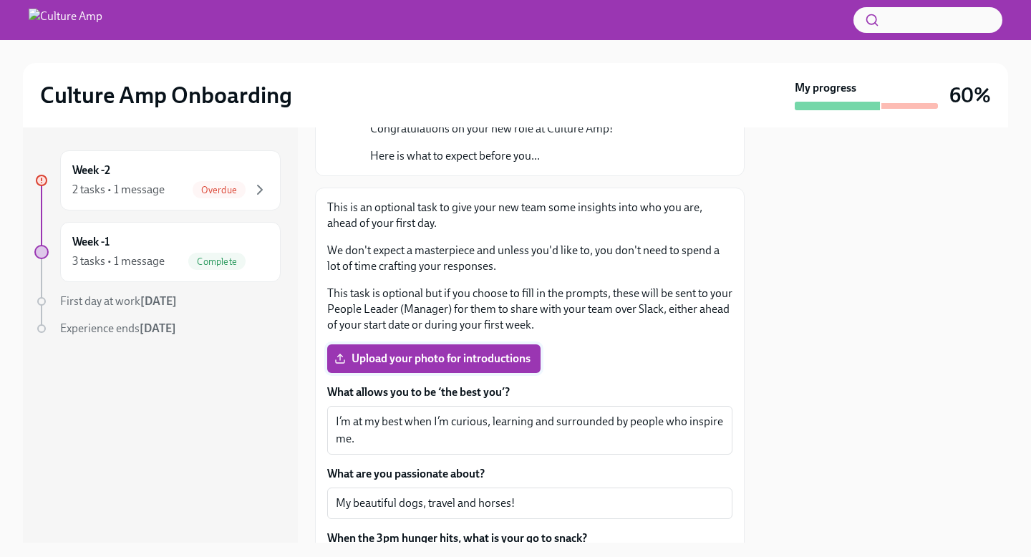
click at [488, 355] on span "Upload your photo for introductions" at bounding box center [433, 359] width 193 height 14
click at [0, 0] on input "Upload your photo for introductions" at bounding box center [0, 0] width 0 height 0
click at [481, 357] on span "Upload your photo for introductions" at bounding box center [433, 359] width 193 height 14
click at [0, 0] on input "Upload your photo for introductions" at bounding box center [0, 0] width 0 height 0
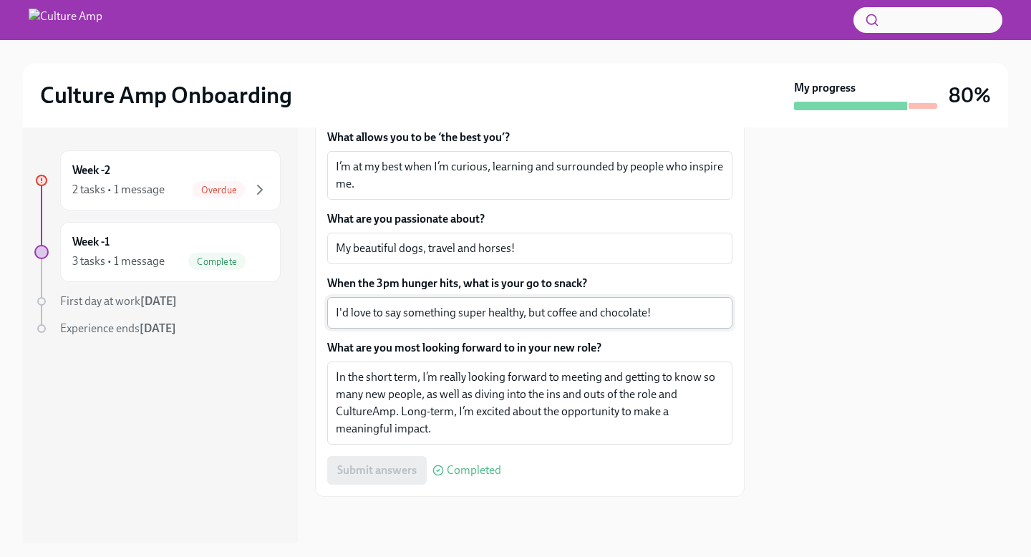
scroll to position [0, 0]
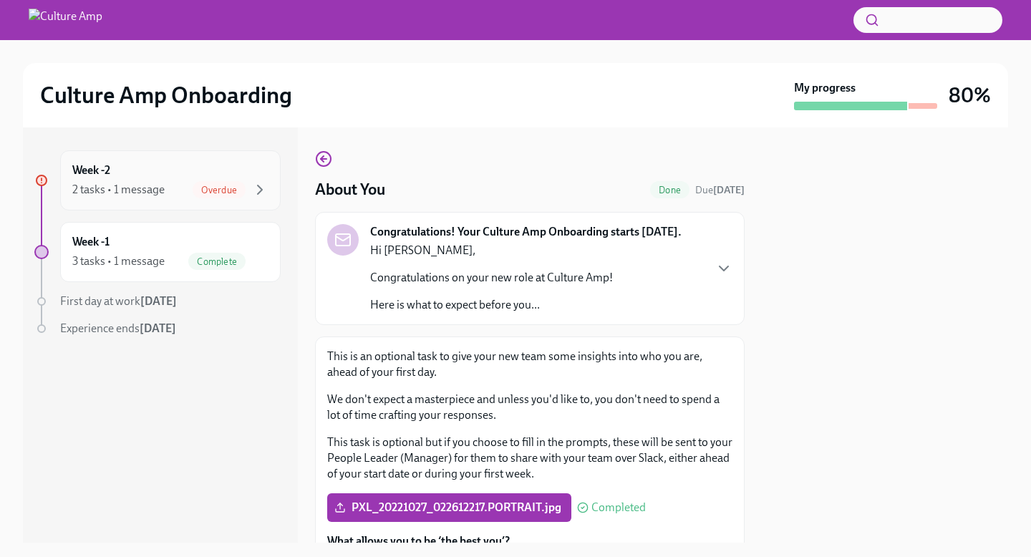
click at [231, 172] on div "Week -2 2 tasks • 1 message Overdue" at bounding box center [170, 181] width 196 height 36
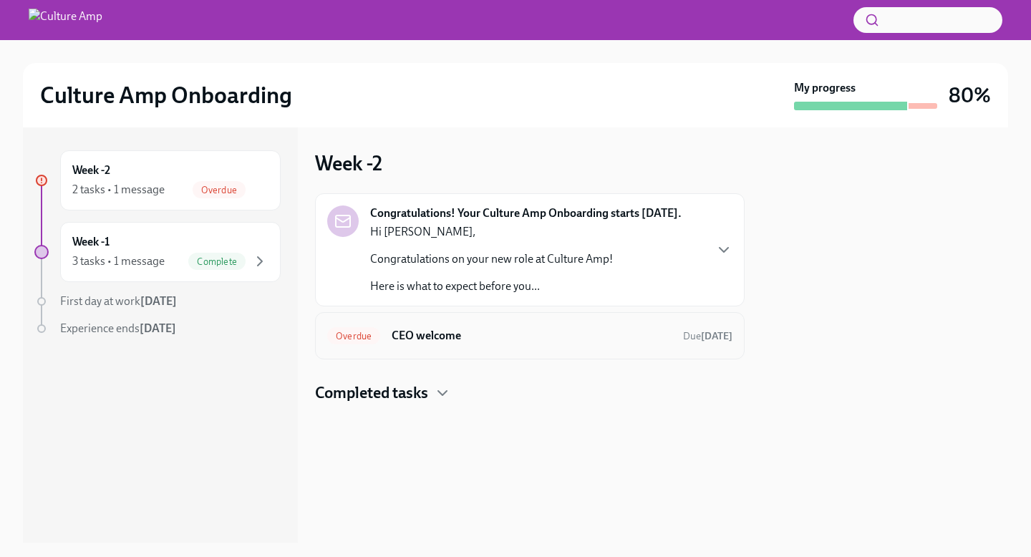
click at [377, 333] on span "Overdue" at bounding box center [353, 336] width 53 height 11
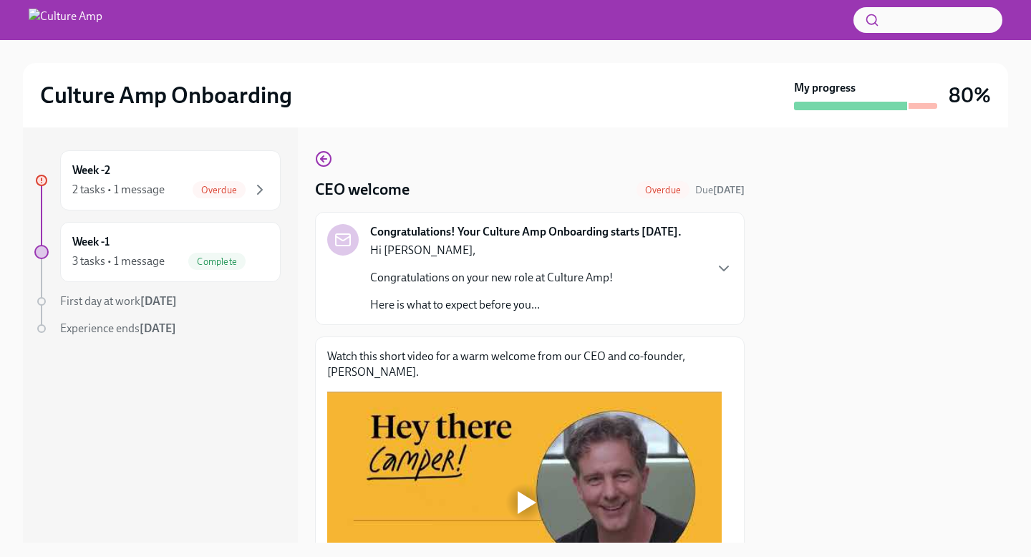
scroll to position [129, 0]
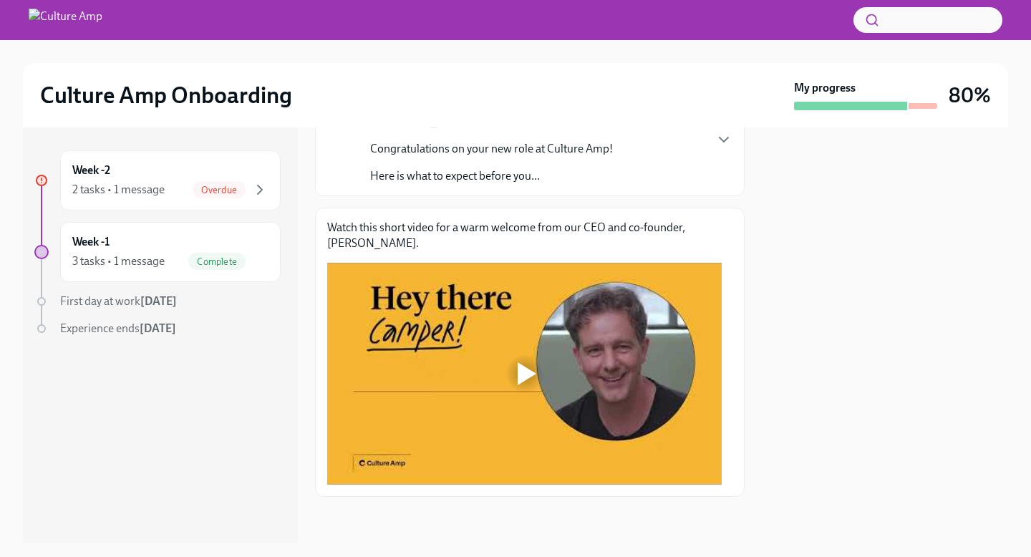
click at [514, 365] on div at bounding box center [525, 374] width 46 height 46
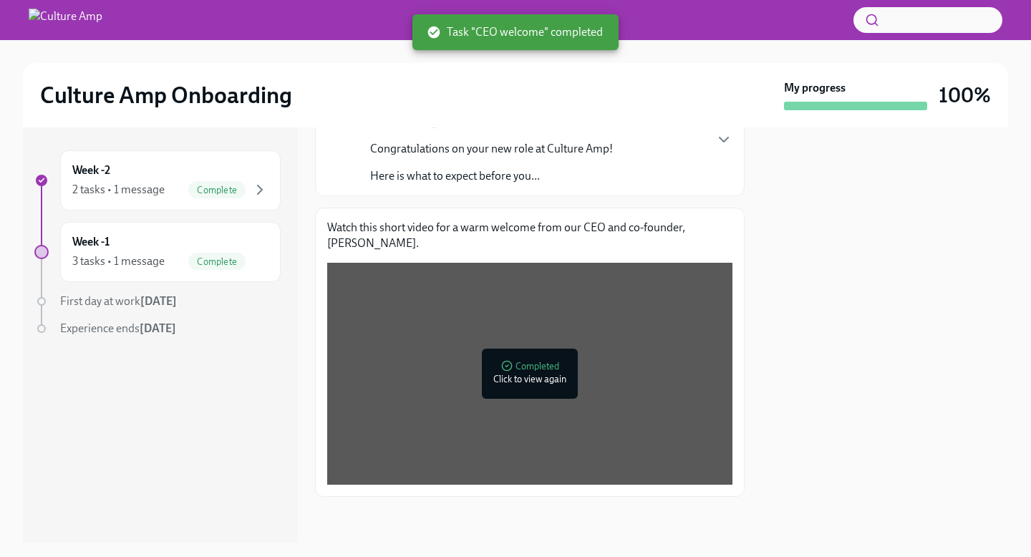
click at [148, 101] on h2 "Culture Amp Onboarding" at bounding box center [166, 95] width 252 height 29
click at [83, 19] on img at bounding box center [66, 20] width 74 height 23
